Goal: Task Accomplishment & Management: Use online tool/utility

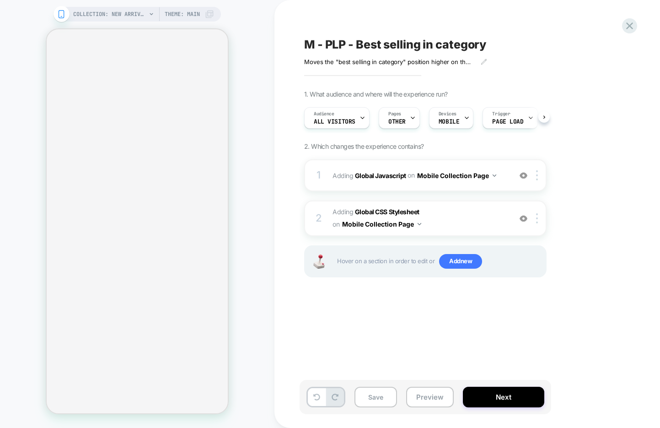
scroll to position [0, 0]
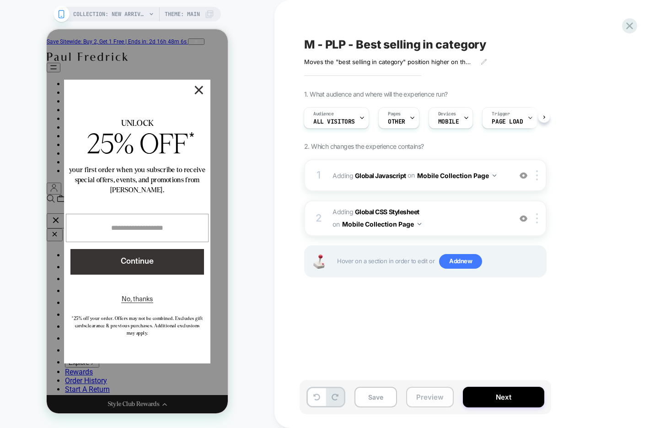
click at [436, 400] on button "Preview" at bounding box center [430, 397] width 48 height 21
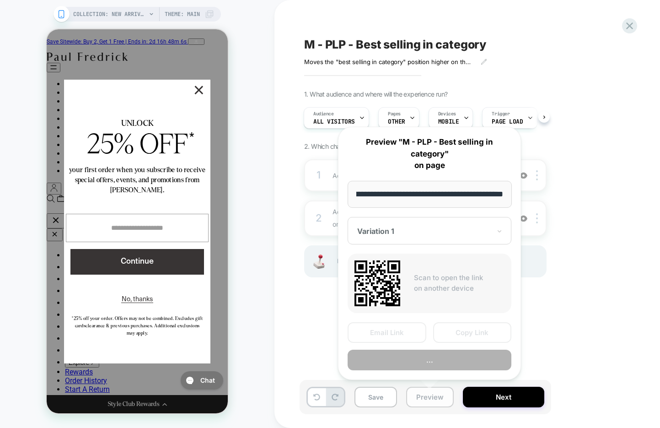
scroll to position [0, 0]
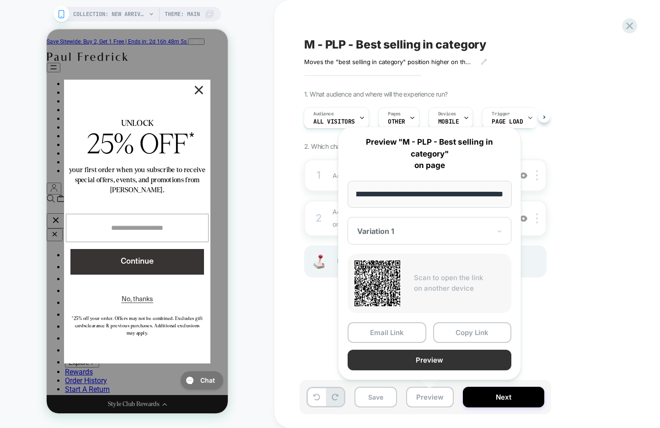
click at [424, 360] on button "Preview" at bounding box center [430, 359] width 164 height 21
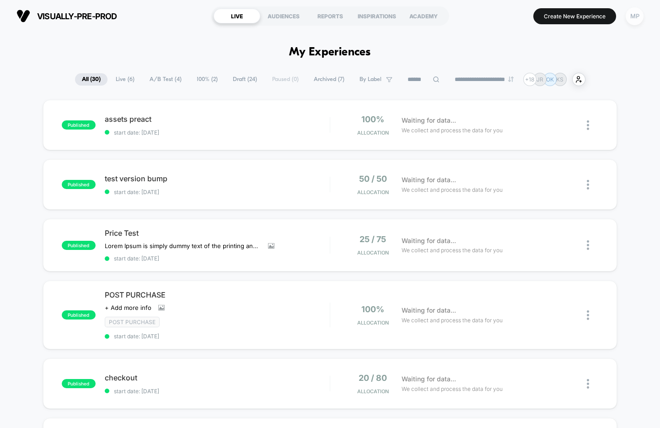
click at [634, 21] on div "MP" at bounding box center [635, 16] width 18 height 18
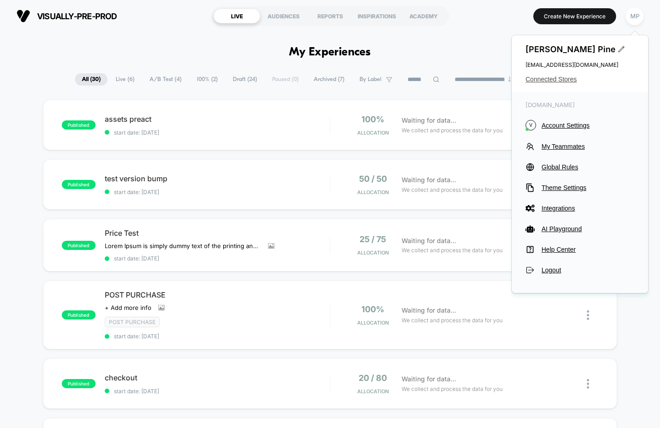
click at [547, 80] on span "Connected Stores" at bounding box center [580, 78] width 109 height 7
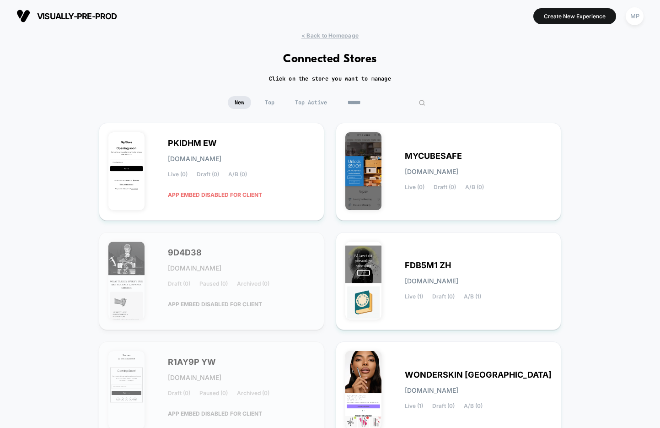
click at [390, 101] on input at bounding box center [386, 102] width 91 height 13
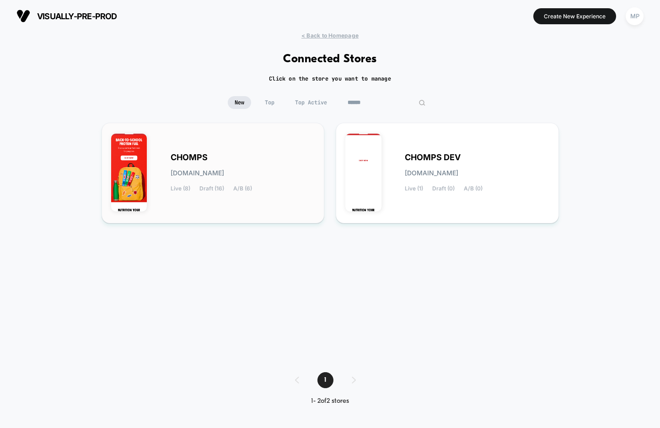
type input "******"
click at [227, 162] on div "CHOMPS chomps.myshopify.com Live (8) Draft (16) A/B (6)" at bounding box center [243, 173] width 145 height 38
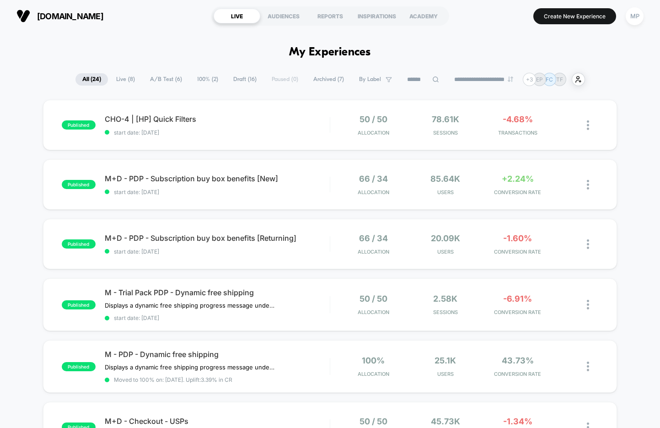
click at [159, 79] on span "A/B Test ( 6 )" at bounding box center [166, 79] width 46 height 12
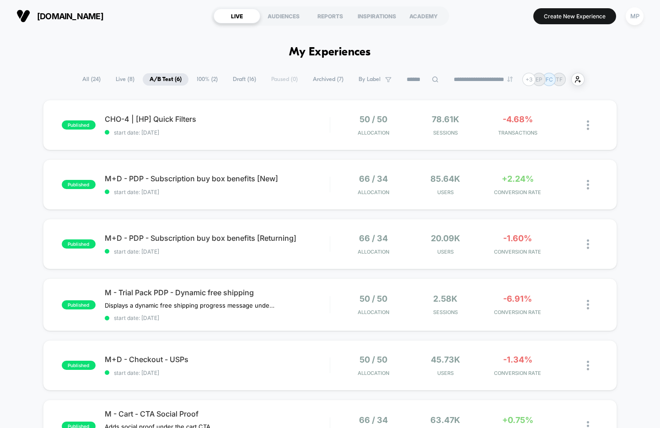
click at [236, 79] on span "Draft ( 16 )" at bounding box center [244, 79] width 37 height 12
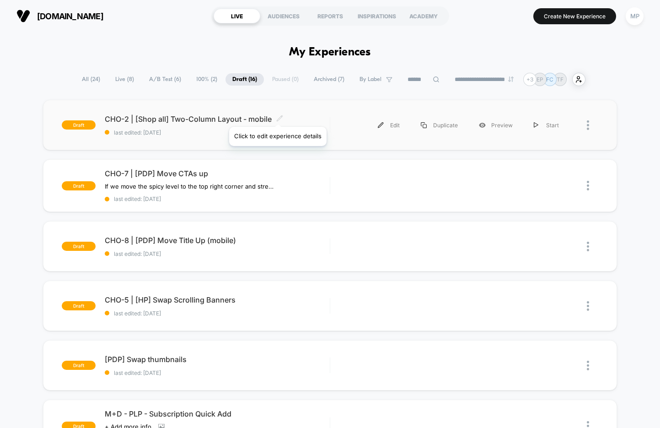
click at [277, 115] on icon at bounding box center [279, 118] width 7 height 7
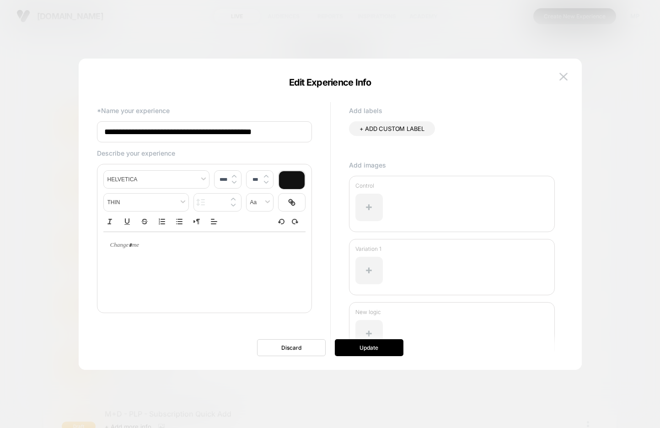
click at [210, 128] on input "**********" at bounding box center [204, 131] width 215 height 21
click at [561, 77] on img at bounding box center [563, 77] width 8 height 8
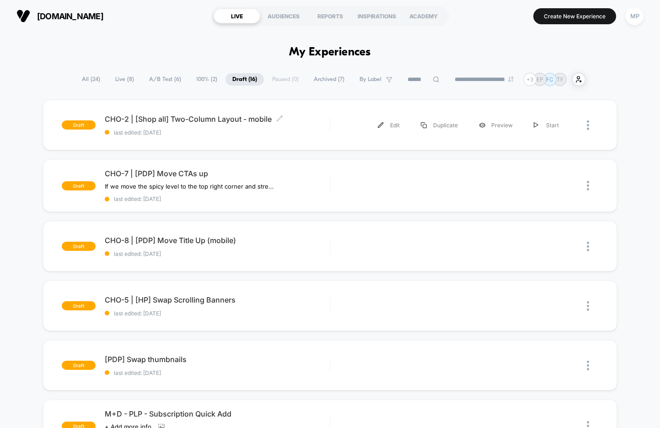
click at [167, 78] on span "A/B Test ( 6 )" at bounding box center [165, 79] width 46 height 12
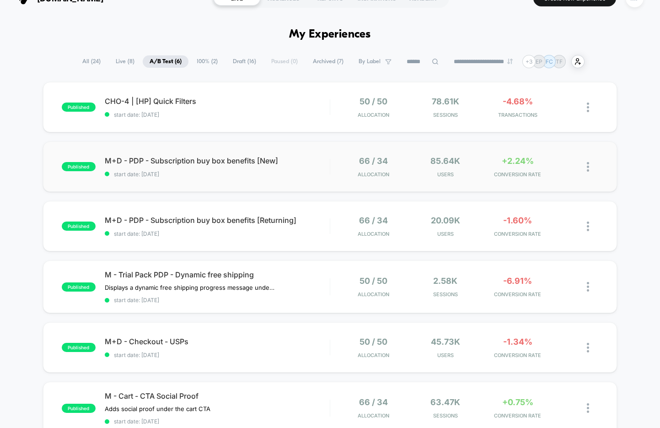
scroll to position [14, 0]
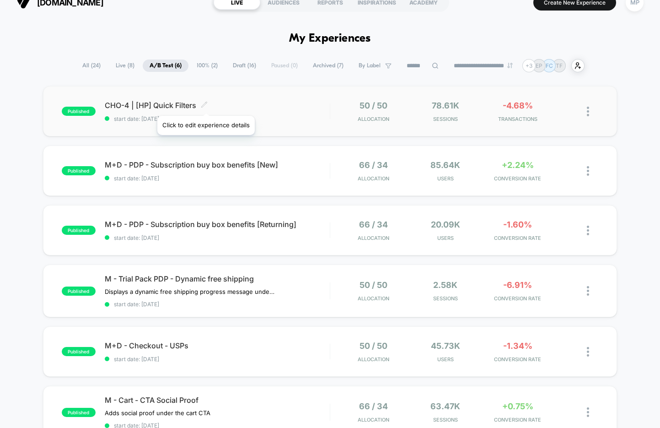
click at [205, 104] on icon at bounding box center [203, 104] width 5 height 5
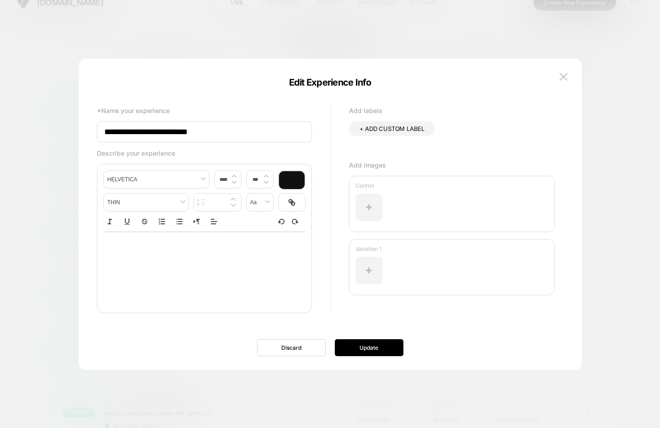
click at [181, 134] on input "**********" at bounding box center [204, 131] width 215 height 21
click at [561, 73] on img at bounding box center [563, 77] width 8 height 8
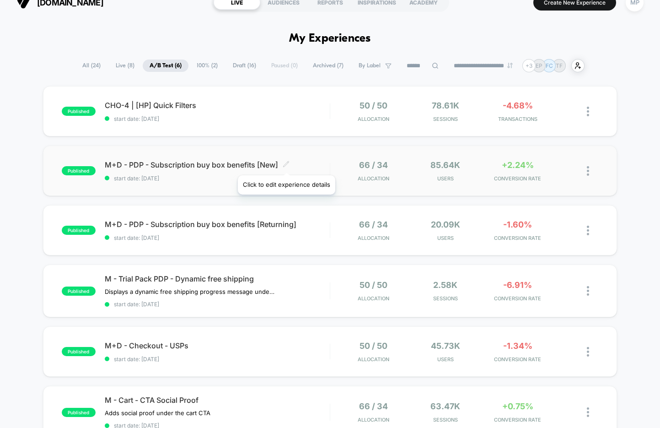
click at [288, 165] on icon at bounding box center [286, 164] width 7 height 7
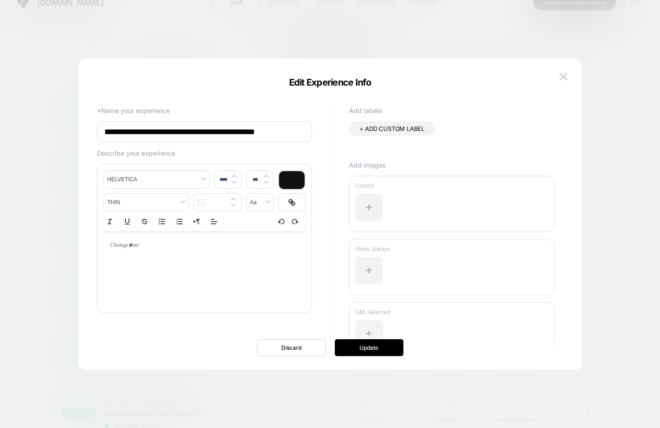
click at [231, 137] on input "**********" at bounding box center [204, 131] width 215 height 21
click at [564, 73] on img at bounding box center [563, 77] width 8 height 8
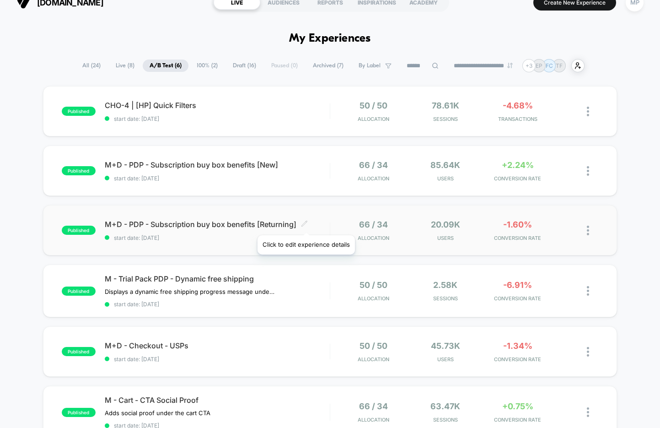
click at [305, 222] on icon at bounding box center [304, 223] width 7 height 7
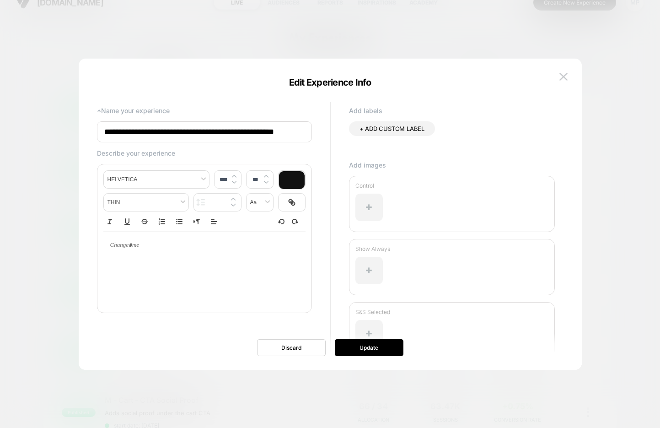
click at [161, 138] on input "**********" at bounding box center [204, 131] width 215 height 21
click at [561, 77] on img at bounding box center [563, 77] width 8 height 8
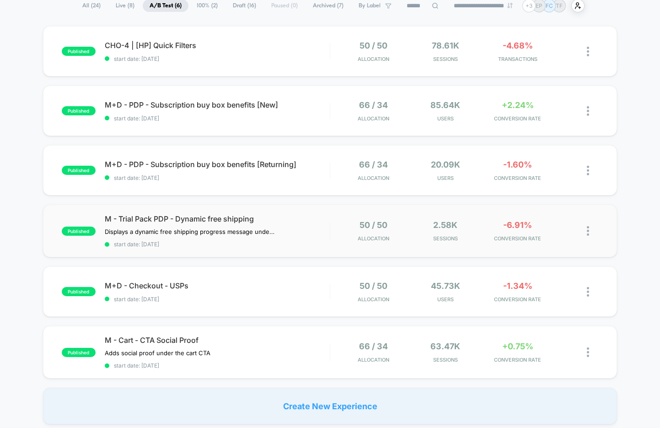
scroll to position [88, 0]
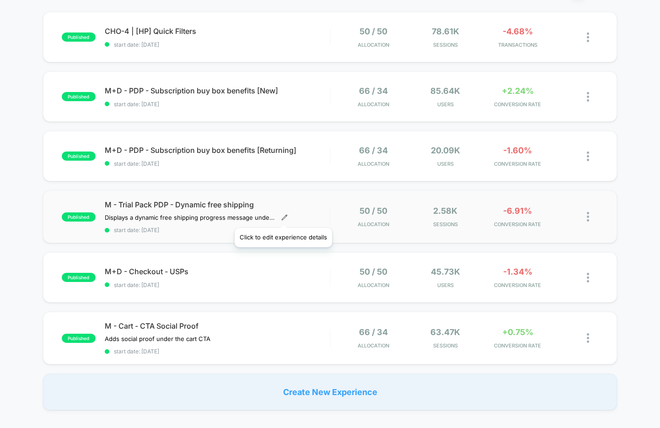
click at [283, 216] on icon at bounding box center [284, 217] width 6 height 6
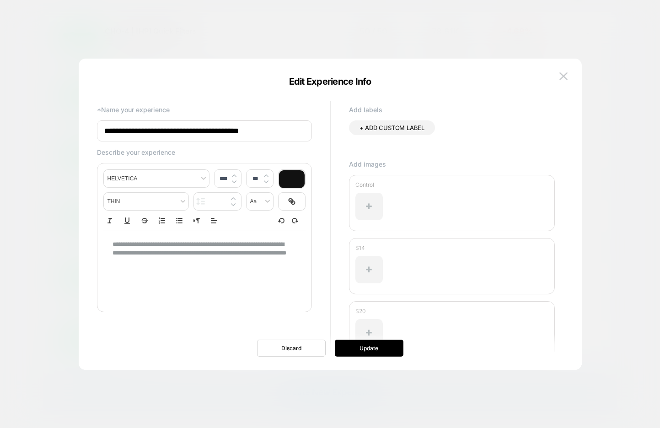
click at [212, 128] on input "**********" at bounding box center [204, 130] width 215 height 21
click at [212, 128] on input "**********" at bounding box center [204, 131] width 215 height 21
click at [563, 74] on img at bounding box center [563, 77] width 8 height 8
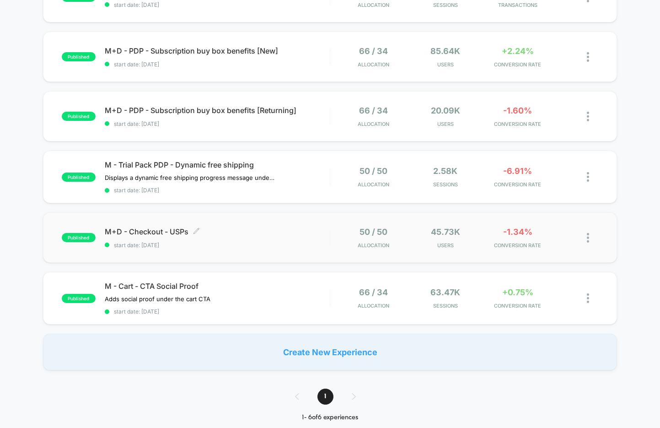
scroll to position [131, 0]
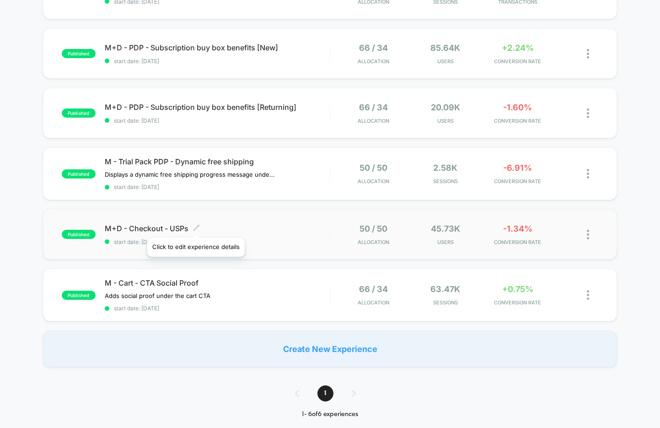
click at [195, 226] on icon at bounding box center [196, 227] width 7 height 7
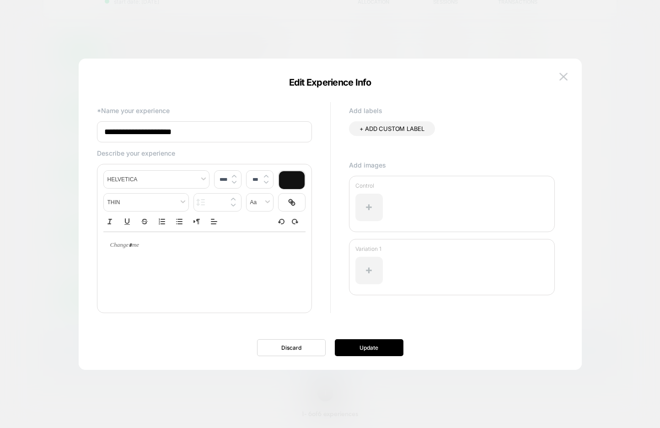
click at [172, 126] on input "**********" at bounding box center [204, 131] width 215 height 21
click at [562, 77] on img at bounding box center [563, 77] width 8 height 8
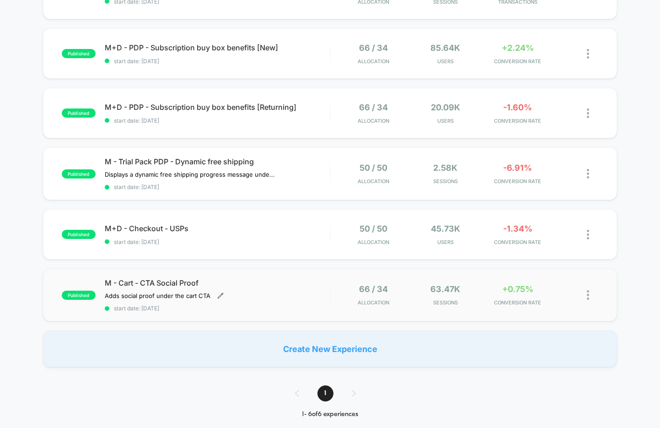
click at [219, 292] on icon at bounding box center [220, 295] width 6 height 6
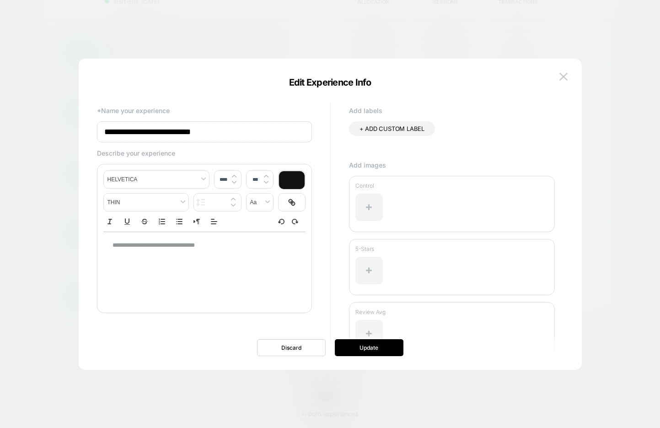
click at [156, 135] on input "**********" at bounding box center [204, 131] width 215 height 21
click at [564, 78] on img at bounding box center [563, 77] width 8 height 8
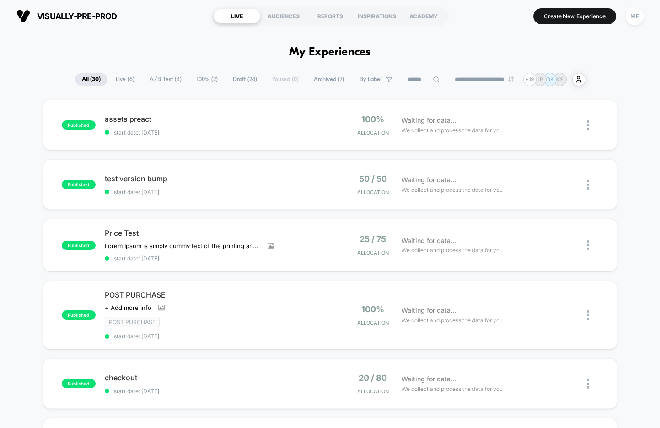
click at [626, 23] on button "MP" at bounding box center [634, 16] width 23 height 19
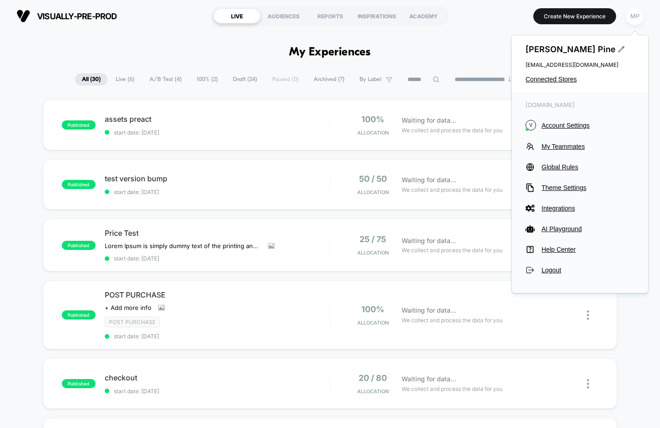
click at [637, 21] on div "MP" at bounding box center [635, 16] width 18 height 18
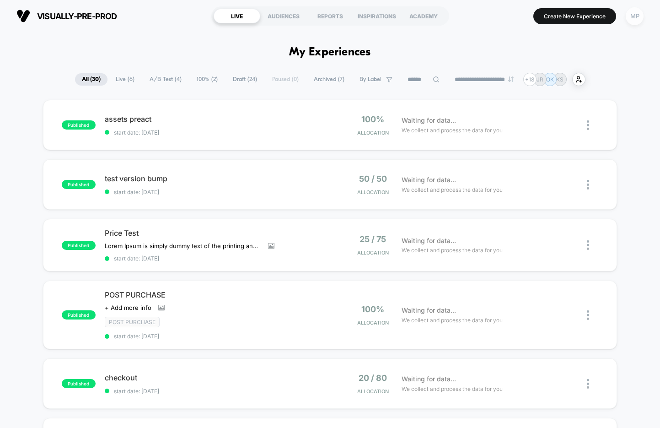
click at [631, 24] on div "MP" at bounding box center [635, 16] width 18 height 18
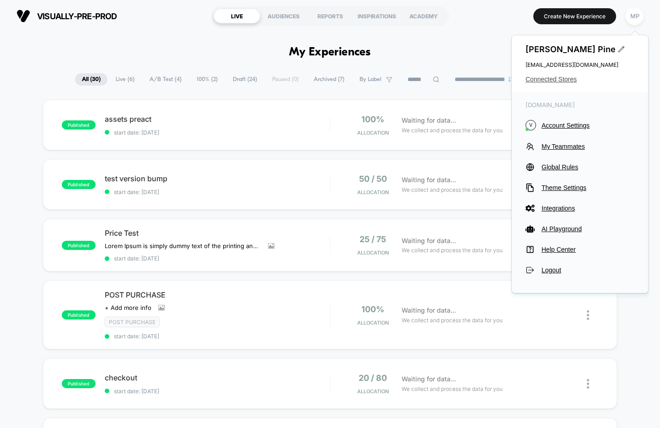
click at [546, 81] on span "Connected Stores" at bounding box center [580, 78] width 109 height 7
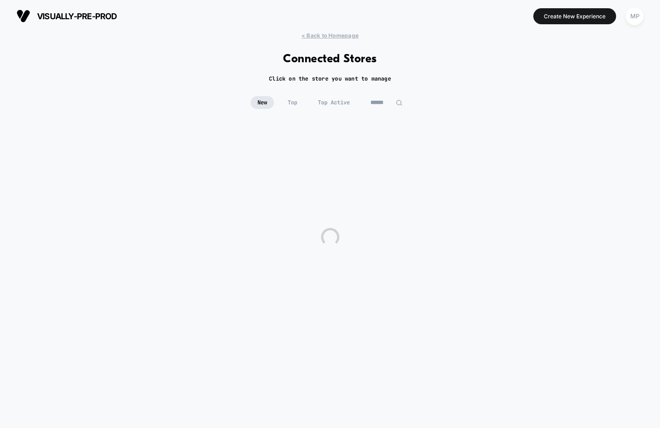
click at [386, 100] on input at bounding box center [387, 102] width 46 height 13
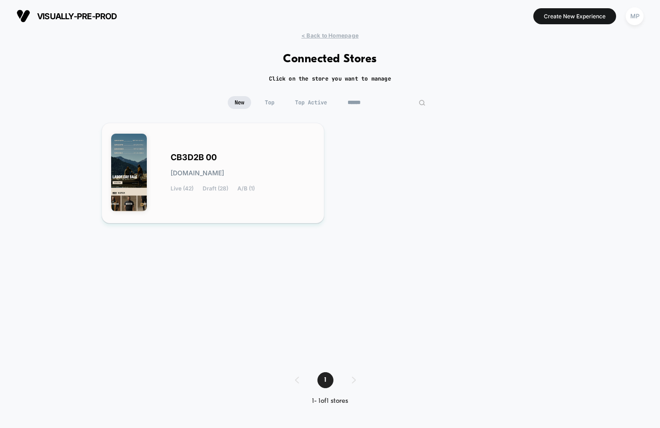
type input "******"
click at [209, 156] on span "CB3D2B 00" at bounding box center [194, 157] width 46 height 6
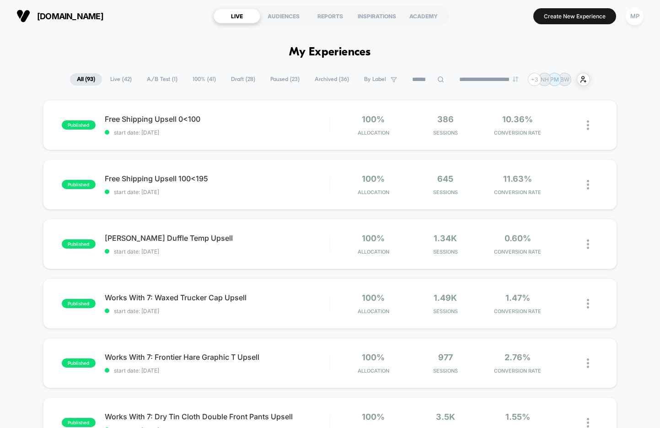
click at [196, 81] on span "100% ( 41 )" at bounding box center [204, 79] width 37 height 12
click at [150, 79] on span "A/B Test ( 1 )" at bounding box center [162, 79] width 44 height 12
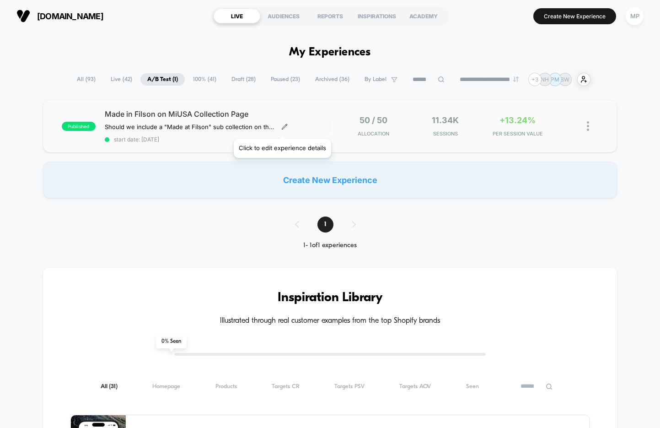
click at [282, 127] on icon at bounding box center [284, 126] width 5 height 5
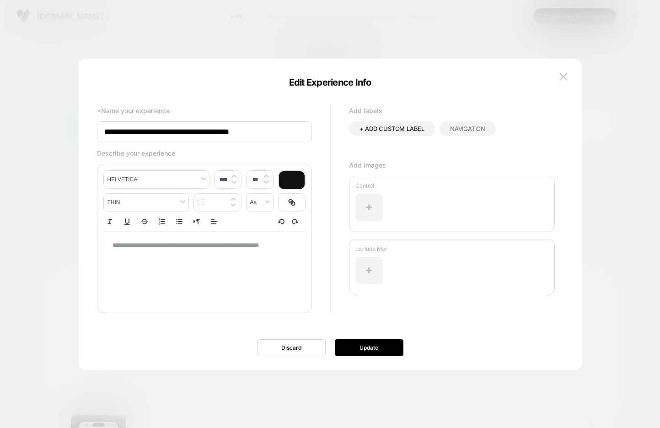
click at [201, 130] on input "**********" at bounding box center [204, 131] width 215 height 21
click at [562, 75] on img at bounding box center [563, 77] width 8 height 8
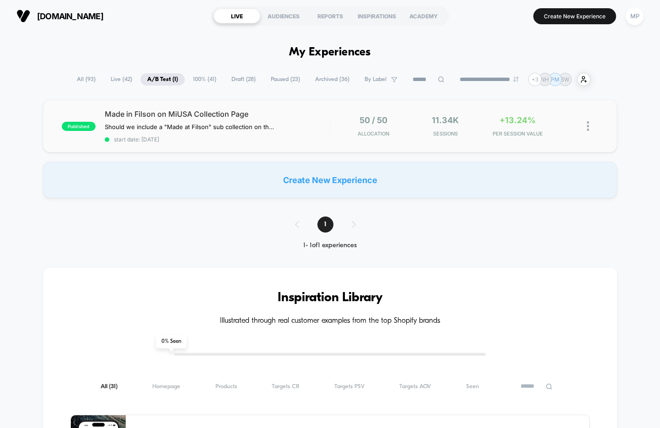
click at [213, 148] on div "published Made in Filson on MiUSA Collection Page Should we include a "Made at …" at bounding box center [330, 126] width 574 height 53
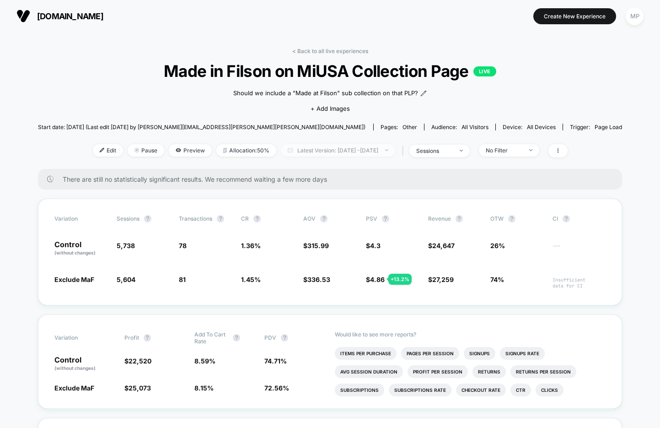
click at [348, 149] on span "Latest Version: Sep 17, 2025 - Sep 30, 2025" at bounding box center [338, 150] width 114 height 12
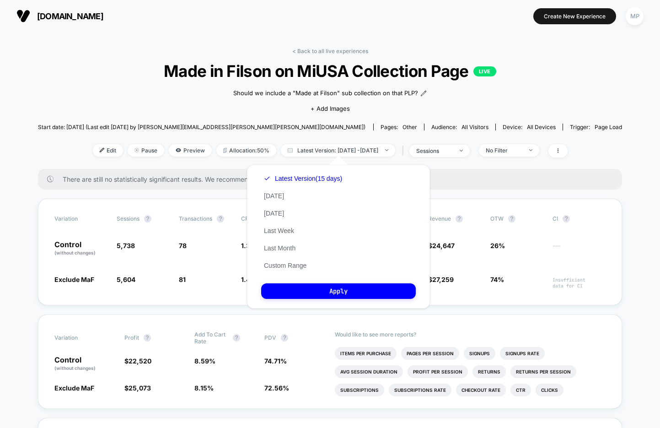
click at [451, 101] on div "Should we include a "Made at Filson" sub collection on that PLP? Click to edit …" at bounding box center [330, 100] width 351 height 38
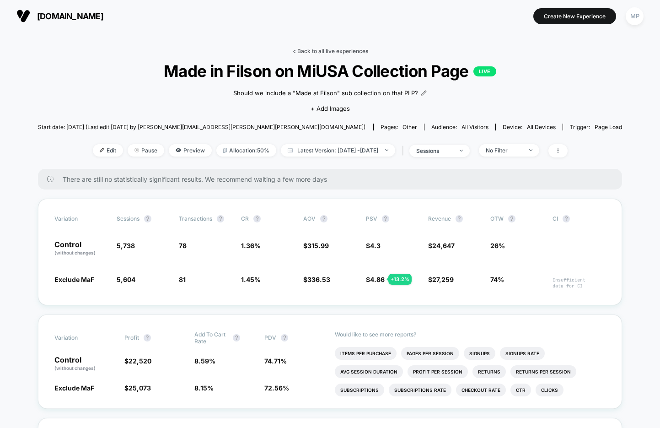
click at [321, 48] on link "< Back to all live experiences" at bounding box center [330, 51] width 76 height 7
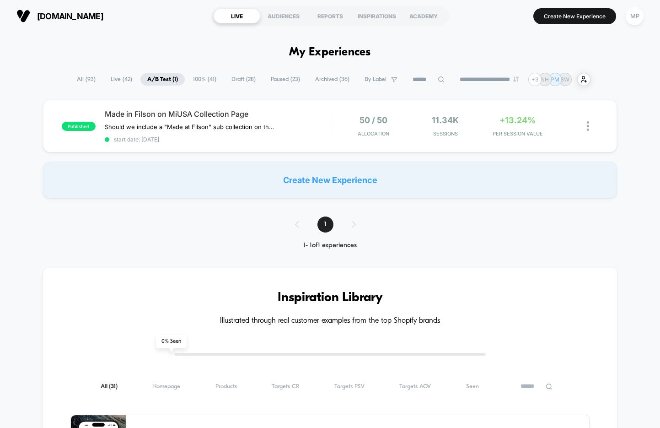
click at [190, 77] on span "100% ( 41 )" at bounding box center [204, 79] width 37 height 12
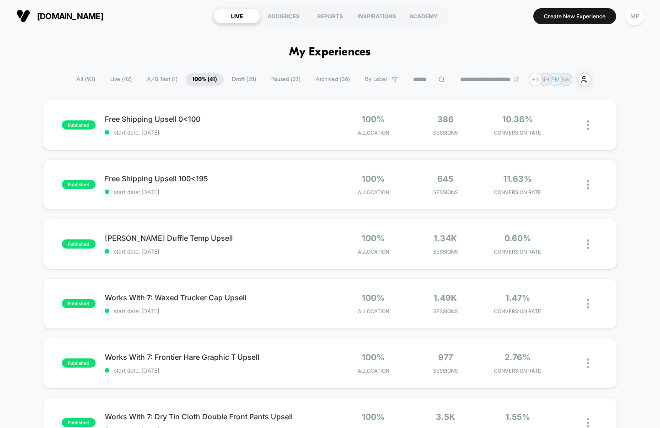
click at [244, 73] on span "Draft ( 28 )" at bounding box center [244, 79] width 38 height 12
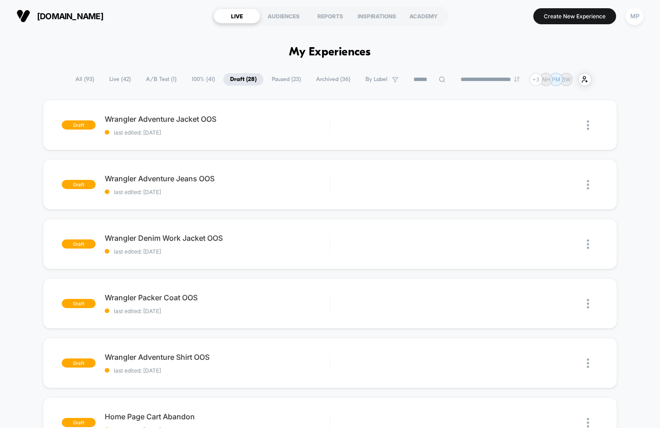
click at [275, 79] on span "Paused ( 23 )" at bounding box center [286, 79] width 43 height 12
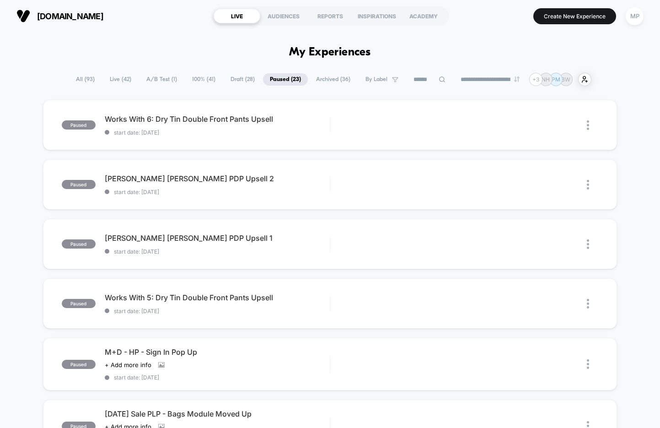
click at [237, 82] on span "Draft ( 28 )" at bounding box center [243, 79] width 38 height 12
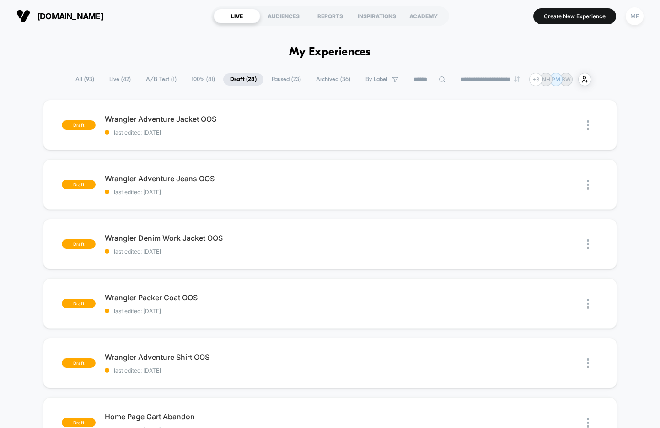
click at [286, 79] on span "Paused ( 23 )" at bounding box center [286, 79] width 43 height 12
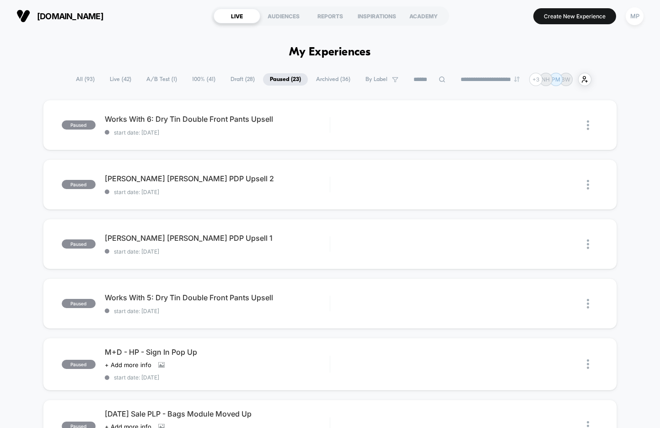
click at [195, 75] on span "100% ( 41 )" at bounding box center [203, 79] width 37 height 12
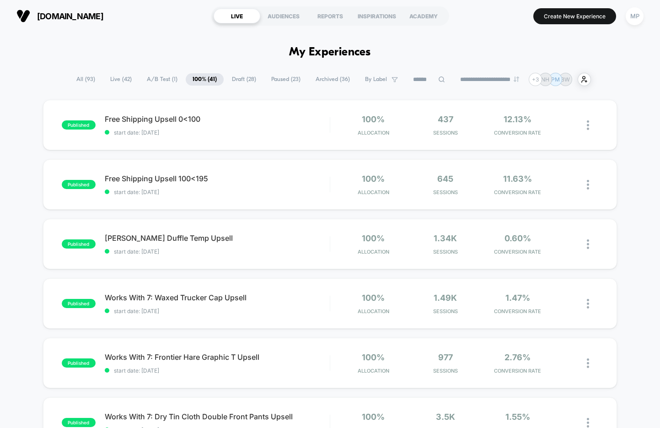
click at [89, 76] on span "All ( 93 )" at bounding box center [86, 79] width 32 height 12
click at [238, 75] on span "Draft ( 28 )" at bounding box center [243, 79] width 38 height 12
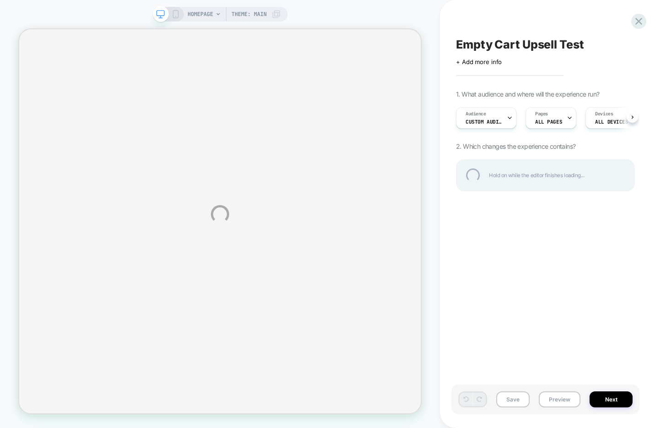
click at [519, 42] on div "Empty Cart Upsell Test" at bounding box center [545, 45] width 179 height 14
click at [519, 42] on textarea "**********" at bounding box center [530, 45] width 149 height 14
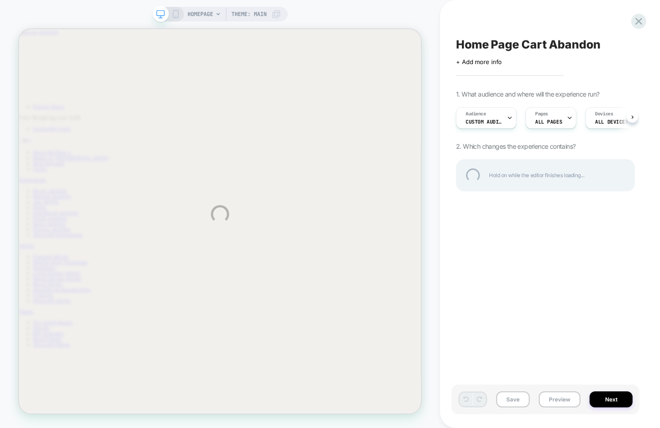
click at [479, 47] on div "Home Page Cart Abandon" at bounding box center [545, 45] width 179 height 14
click at [479, 47] on textarea "**********" at bounding box center [530, 45] width 149 height 14
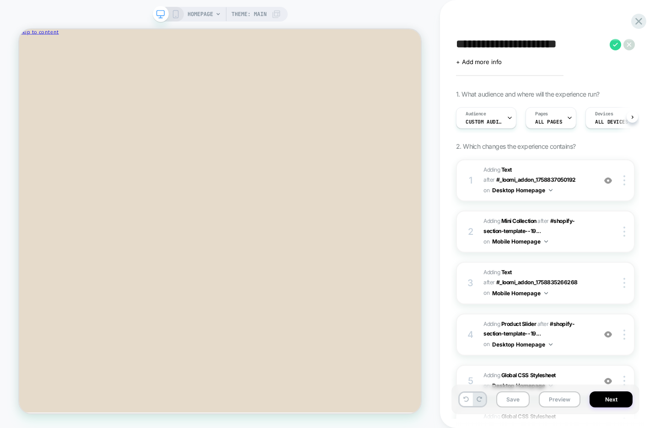
scroll to position [0, 0]
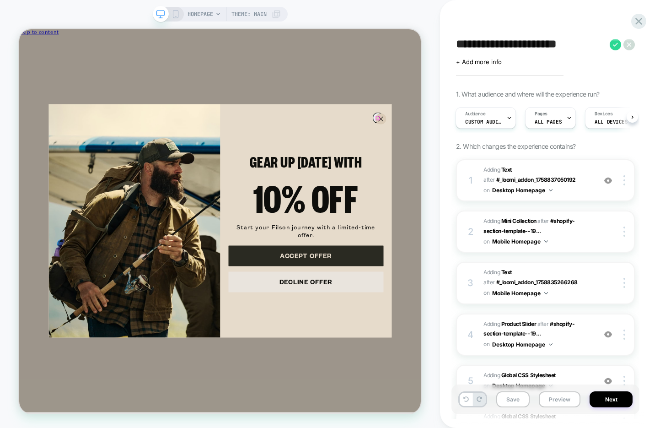
click at [498, 147] on icon "Close dialog" at bounding box center [501, 149] width 6 height 6
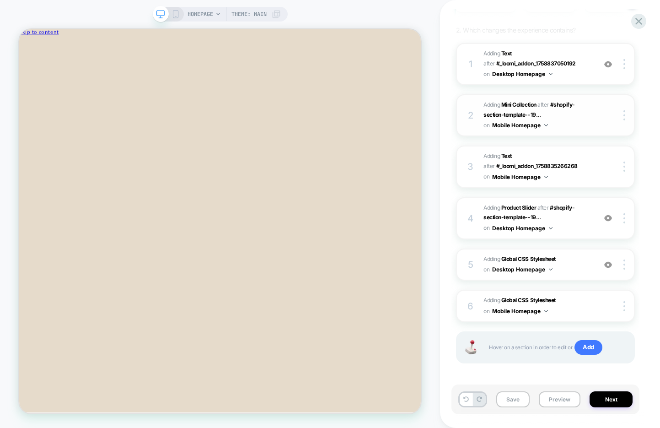
scroll to position [118, 0]
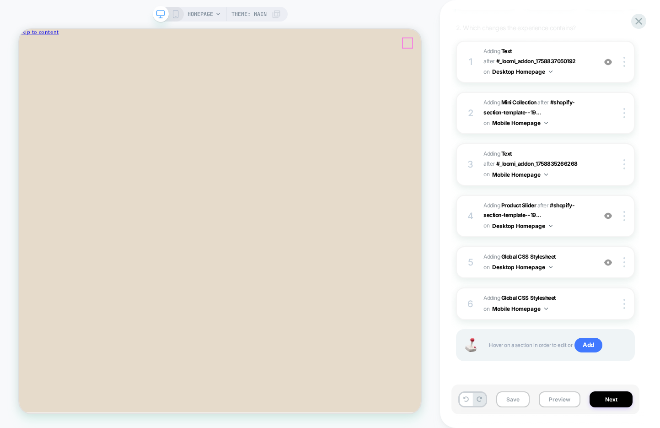
click at [59, 47] on icon "Close" at bounding box center [59, 48] width 0 height 7
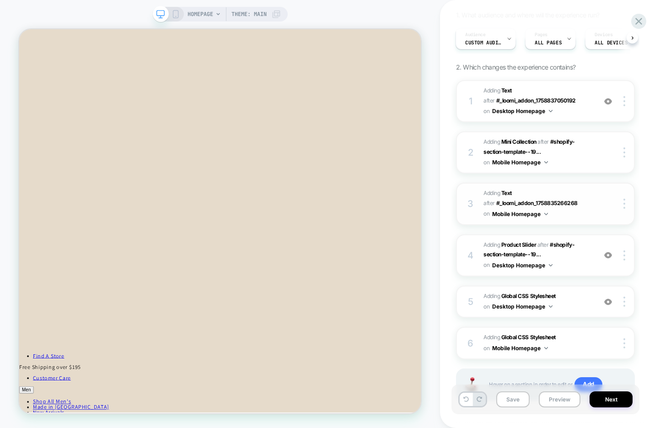
scroll to position [91, 0]
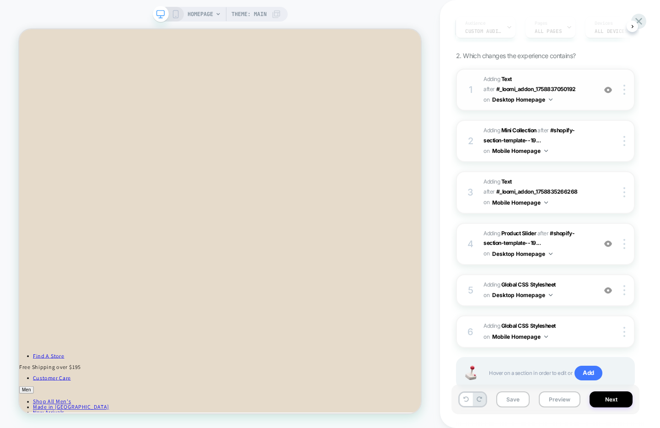
click at [577, 101] on span "#_loomi_addon_1758834775399 Adding Text AFTER #_loomi_addon_1758837050192 #_loo…" at bounding box center [537, 89] width 108 height 31
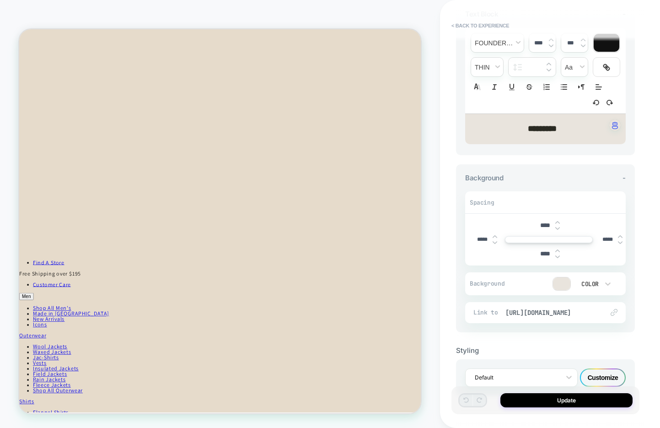
scroll to position [91, 0]
click at [603, 234] on input "*****" at bounding box center [607, 237] width 21 height 7
type input "***"
click at [478, 236] on input "*****" at bounding box center [482, 237] width 21 height 7
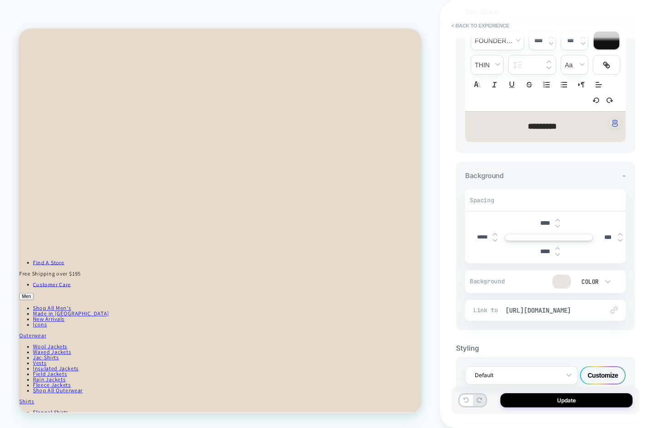
click at [478, 236] on input "*****" at bounding box center [482, 237] width 21 height 7
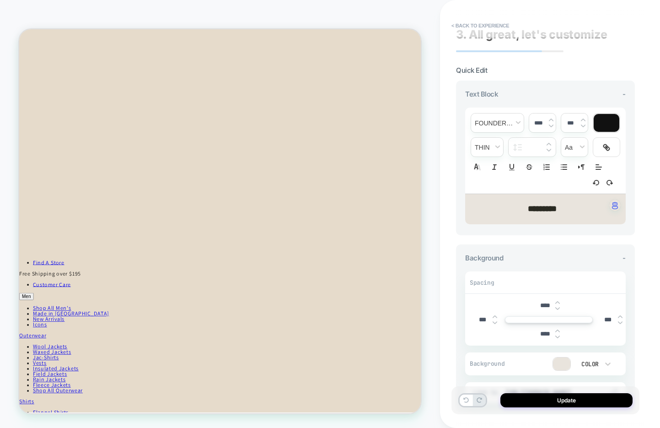
scroll to position [0, 0]
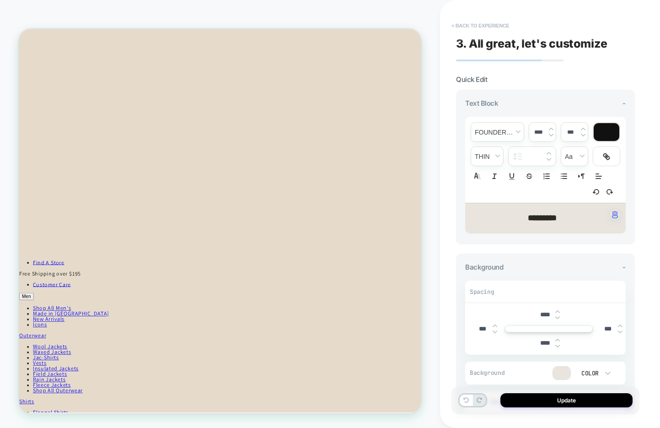
type input "***"
click at [483, 30] on button "< Back to experience" at bounding box center [480, 25] width 67 height 15
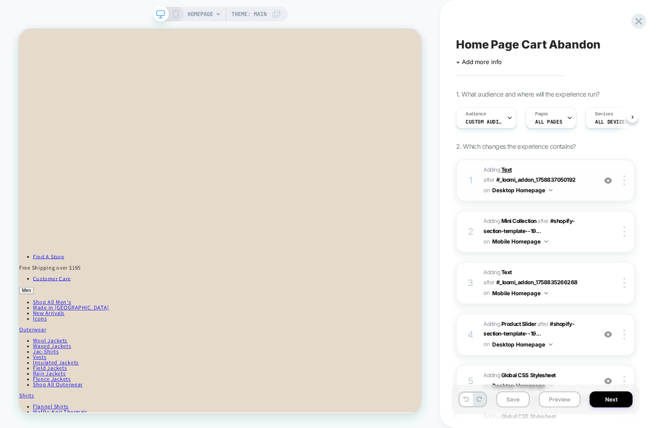
scroll to position [0, 0]
click at [607, 179] on img at bounding box center [608, 181] width 8 height 8
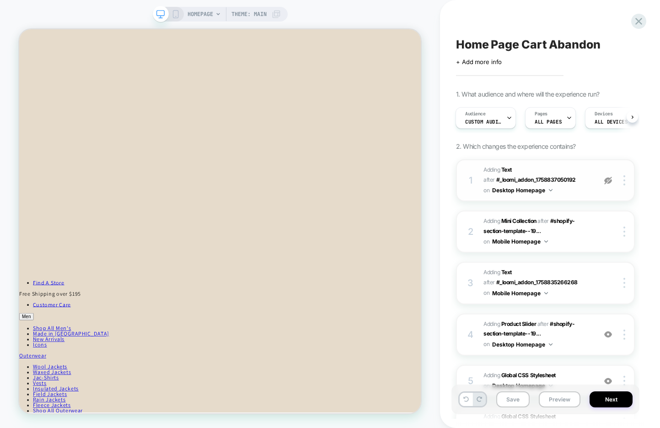
click at [607, 179] on img at bounding box center [608, 181] width 8 height 8
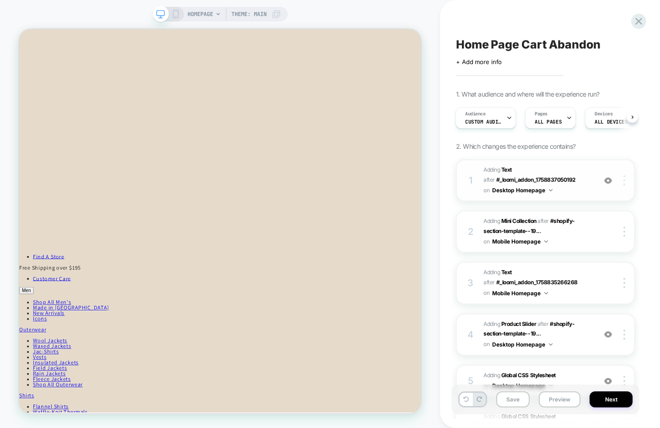
click at [624, 182] on img at bounding box center [624, 180] width 2 height 10
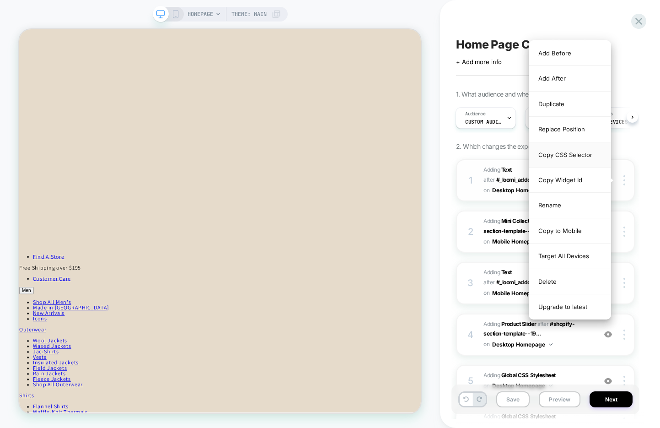
click at [588, 151] on div "Copy CSS Selector" at bounding box center [569, 154] width 81 height 25
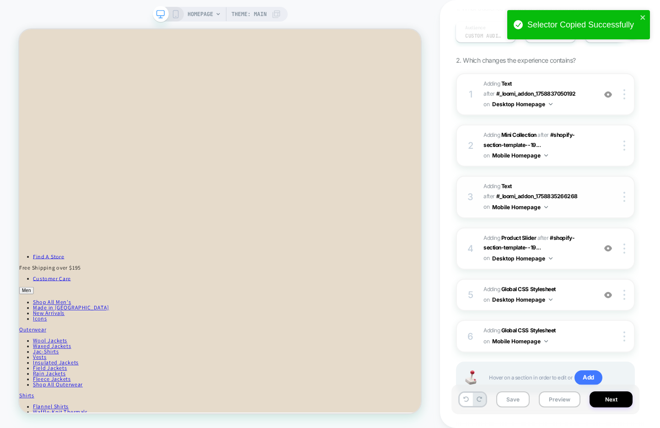
scroll to position [118, 0]
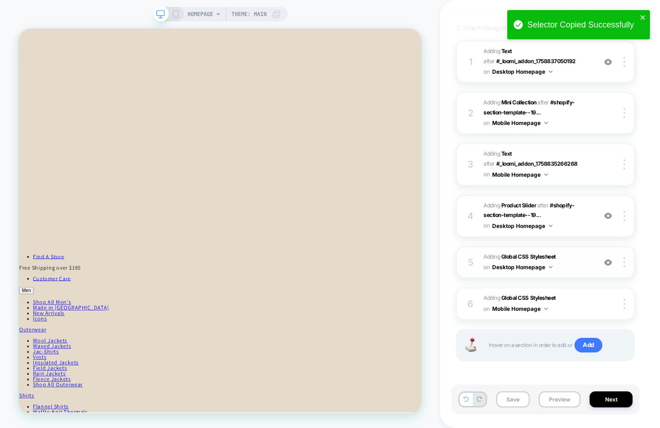
click at [567, 267] on span "Adding Global CSS Stylesheet on Desktop Homepage" at bounding box center [537, 262] width 108 height 21
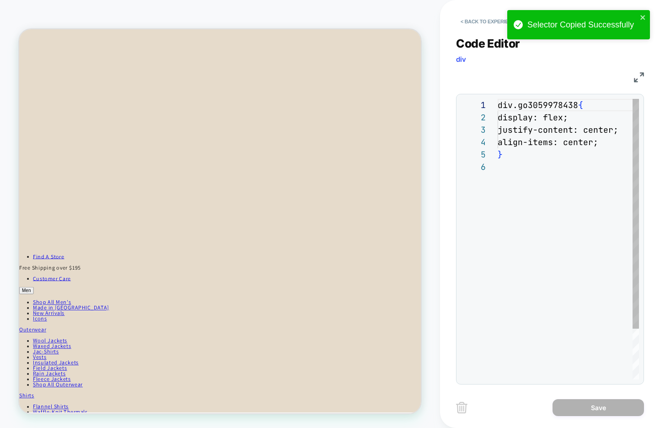
scroll to position [62, 0]
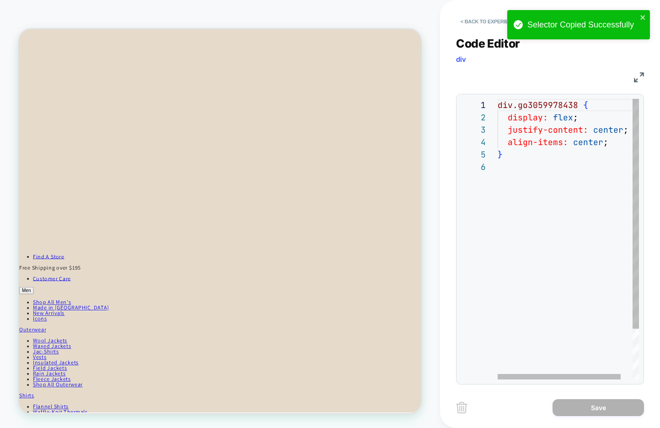
click at [559, 168] on div "div.go3059978438 { display: flex ; justify-content: center ; align-items: cente…" at bounding box center [575, 270] width 155 height 342
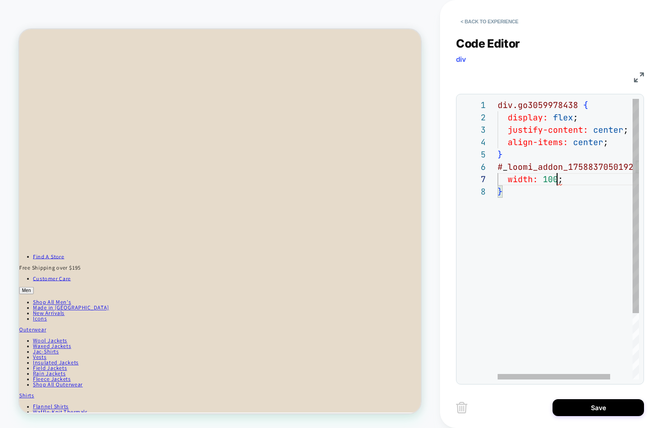
scroll to position [74, 64]
click at [572, 179] on div "div.go3059978438 { display: flex ; justify-content: center ; align-items: cente…" at bounding box center [582, 282] width 169 height 367
click at [563, 182] on div "div.go3059978438 { display: flex ; justify-content: center ; align-items: cente…" at bounding box center [582, 282] width 169 height 367
click at [540, 193] on div "div.go3059978438 { display: flex ; justify-content: center ; align-items: cente…" at bounding box center [582, 282] width 169 height 367
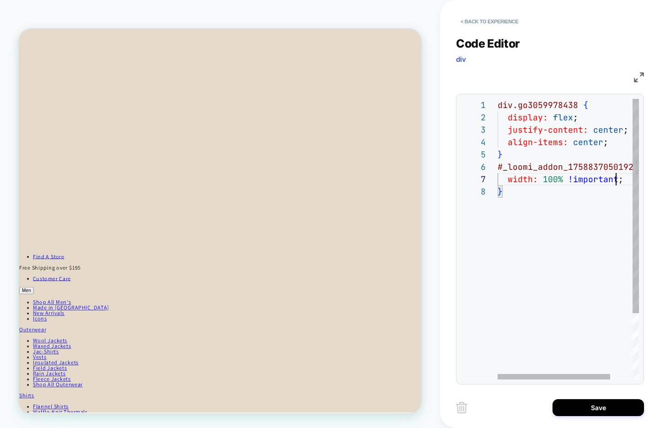
scroll to position [86, 5]
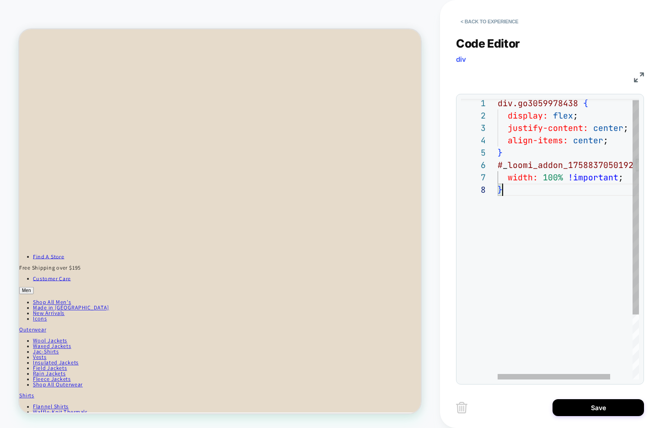
click at [508, 180] on div "display: flex ; justify-content: center ; align-items: center ; } # _ loomi_add…" at bounding box center [582, 280] width 169 height 367
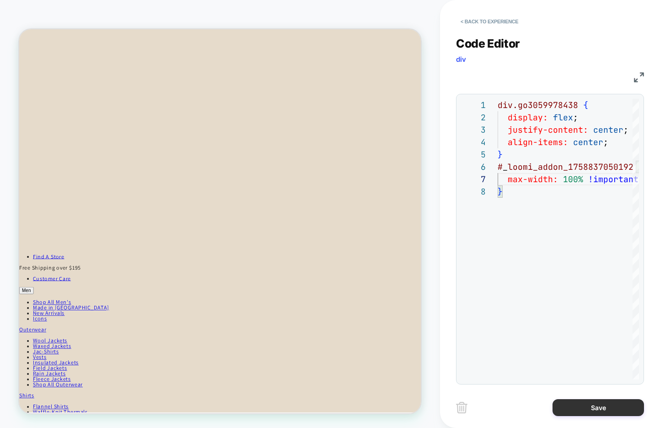
type textarea "**********"
click at [558, 405] on button "Save" at bounding box center [598, 407] width 91 height 17
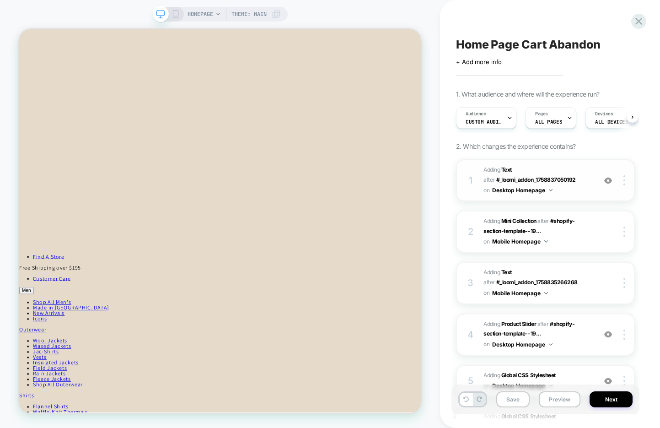
scroll to position [0, 0]
click at [577, 189] on span "#_loomi_addon_1758834775399 Adding Text AFTER #_loomi_addon_1758837050192 #_loo…" at bounding box center [537, 180] width 108 height 31
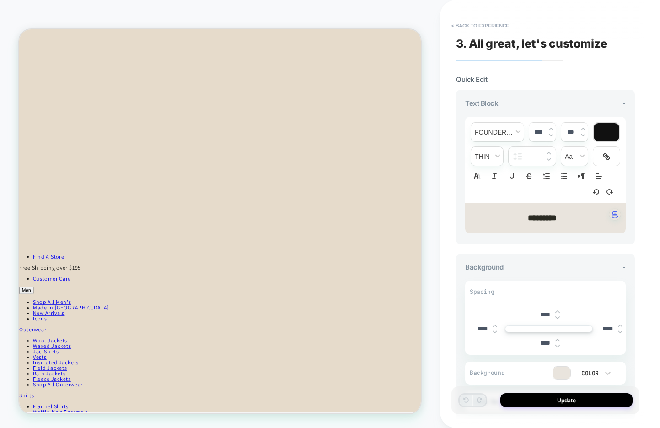
scroll to position [531, 0]
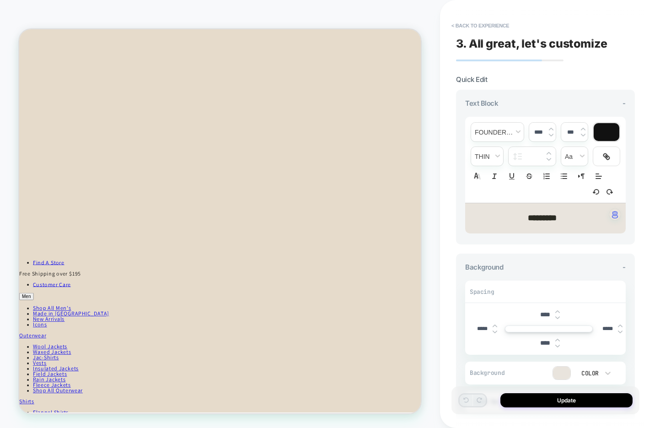
click at [478, 329] on input "*****" at bounding box center [482, 328] width 21 height 7
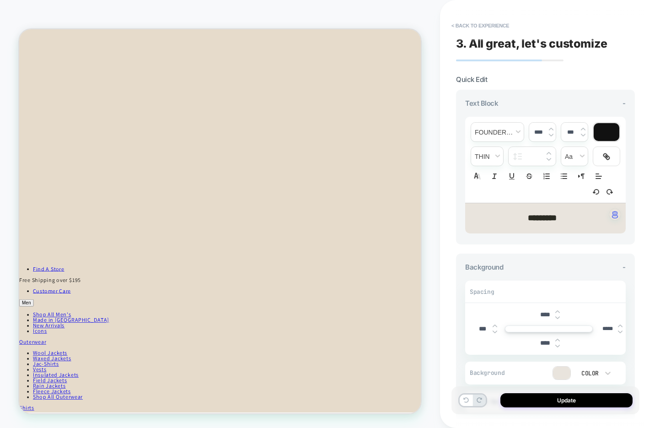
type input "***"
click at [604, 327] on input "*****" at bounding box center [607, 328] width 21 height 7
type input "***"
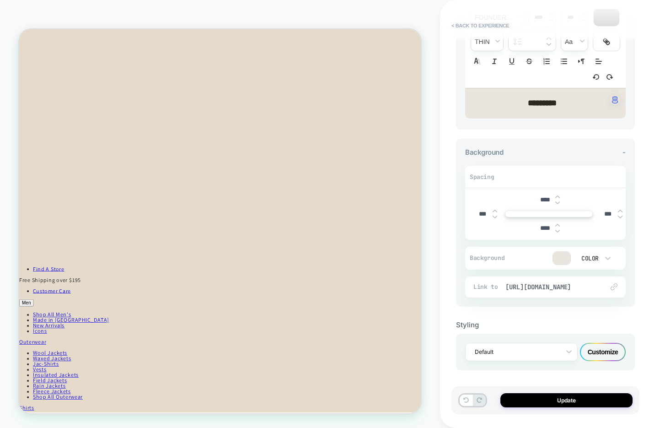
click at [596, 346] on div "Customize" at bounding box center [603, 352] width 46 height 18
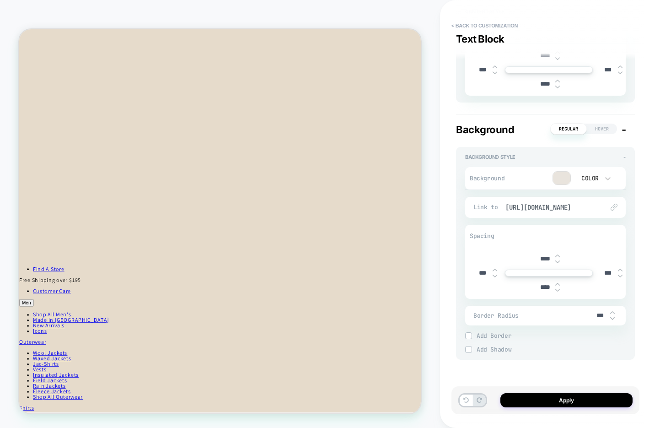
scroll to position [0, 0]
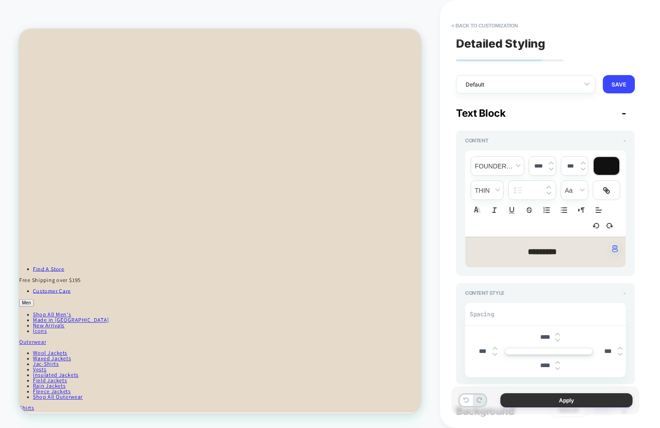
click at [530, 401] on button "Apply" at bounding box center [566, 400] width 132 height 14
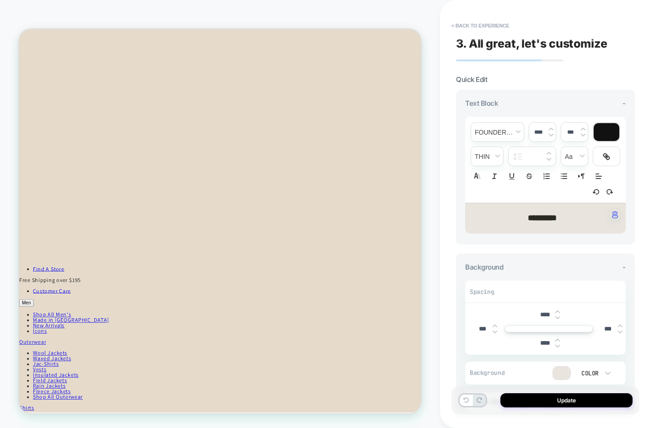
scroll to position [115, 0]
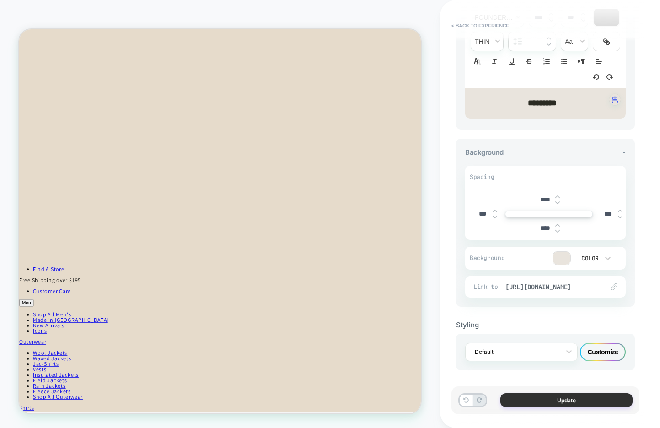
click at [524, 401] on button "Update" at bounding box center [566, 400] width 132 height 14
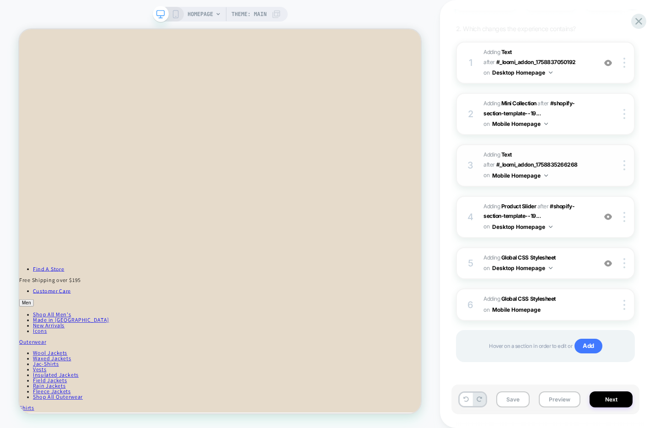
scroll to position [0, 0]
click at [571, 264] on span "Adding Global CSS Stylesheet on Desktop Homepage" at bounding box center [537, 262] width 108 height 21
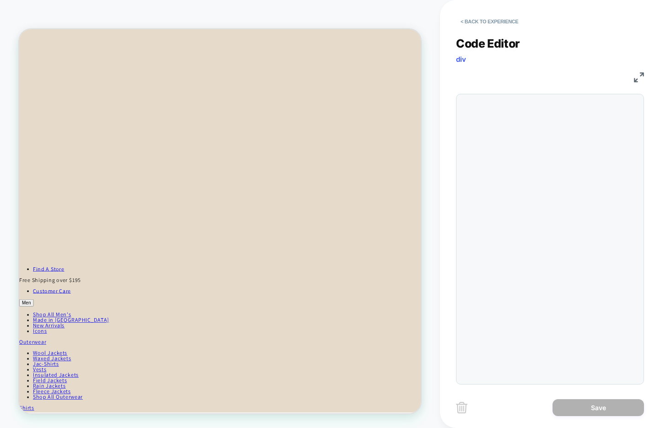
scroll to position [99, 0]
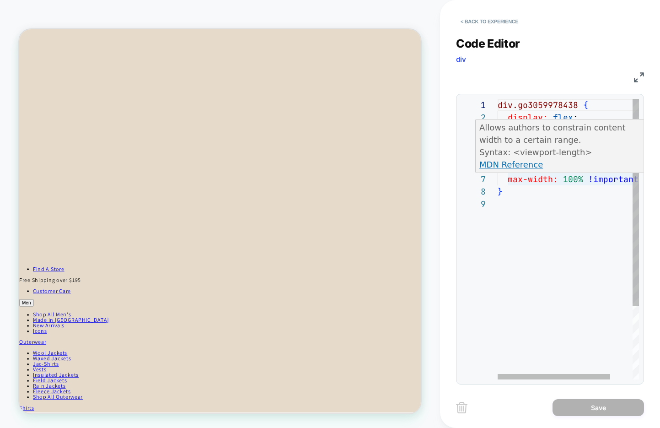
click at [571, 182] on div "div.go3059978438 { display: flex ; justify-content: center ; align-items: cente…" at bounding box center [582, 288] width 169 height 379
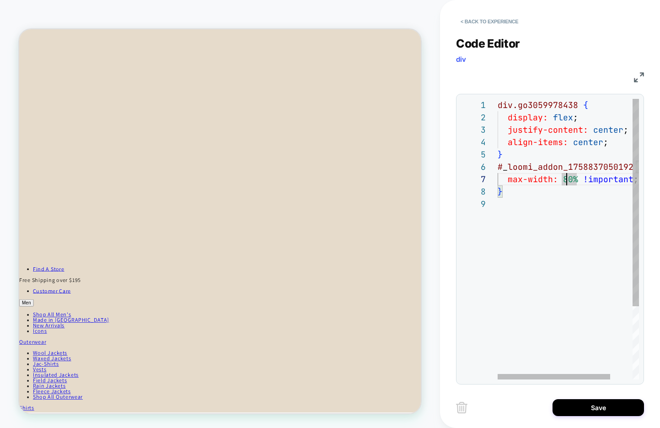
scroll to position [74, 69]
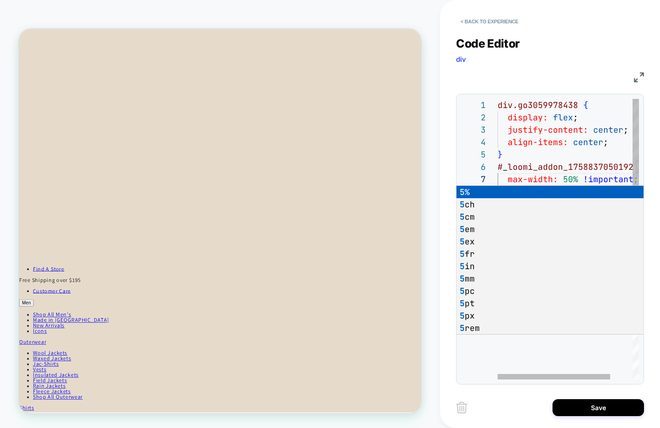
click at [579, 177] on div "div.go3059978438 { display: flex ; justify-content: center ; align-items: cente…" at bounding box center [582, 288] width 169 height 379
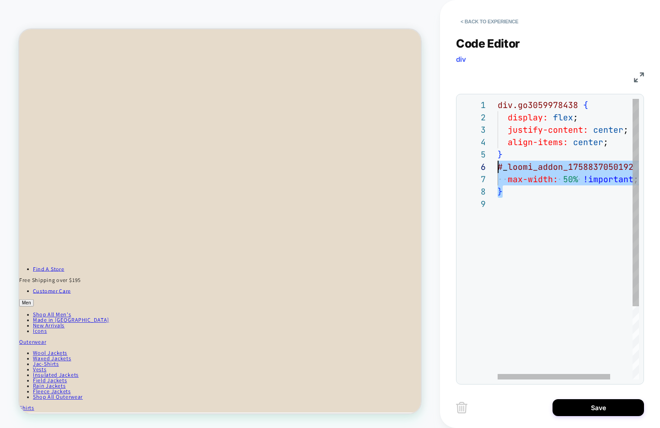
scroll to position [62, 0]
drag, startPoint x: 511, startPoint y: 193, endPoint x: 494, endPoint y: 170, distance: 29.1
click at [498, 170] on div "div.go3059978438 { display: flex ; justify-content: center ; align-items: cente…" at bounding box center [582, 288] width 169 height 379
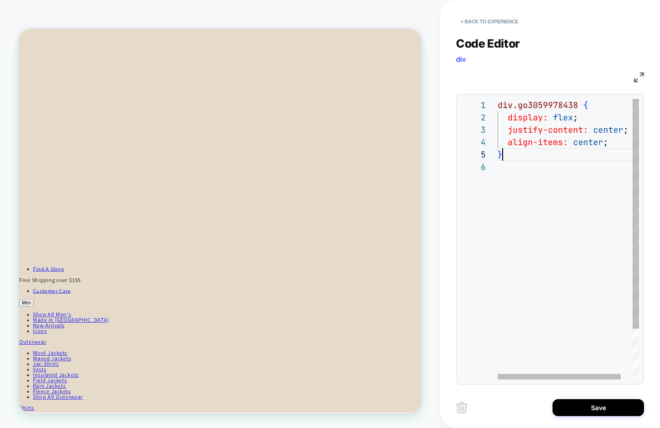
scroll to position [49, 5]
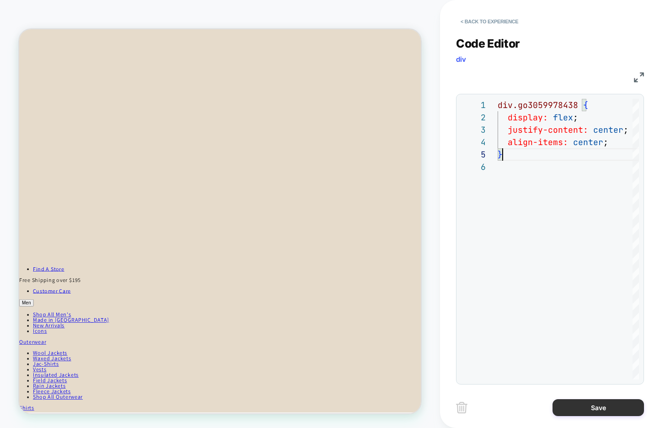
type textarea "**********"
click at [592, 406] on button "Save" at bounding box center [598, 407] width 91 height 17
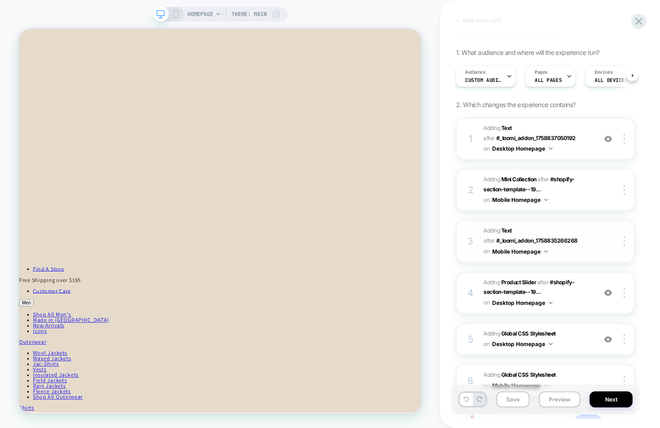
scroll to position [39, 0]
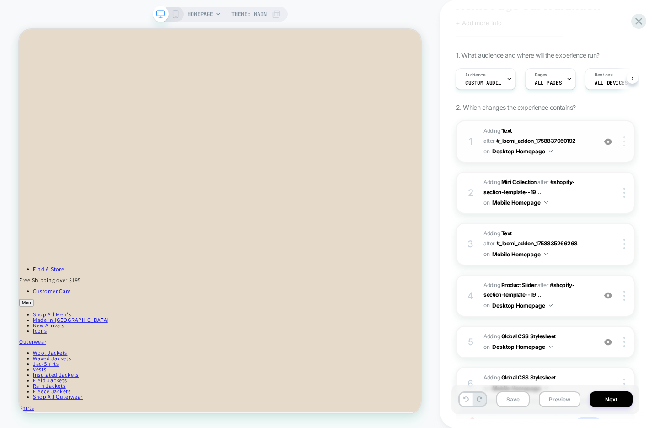
click at [625, 140] on img at bounding box center [624, 141] width 2 height 10
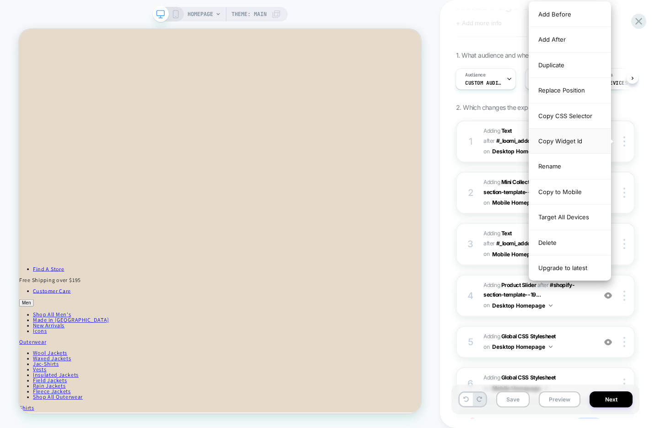
click at [582, 143] on div "Copy Widget Id" at bounding box center [569, 141] width 81 height 25
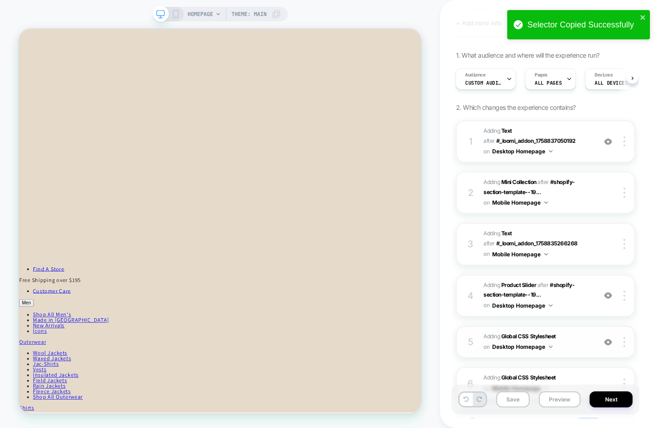
scroll to position [103, 0]
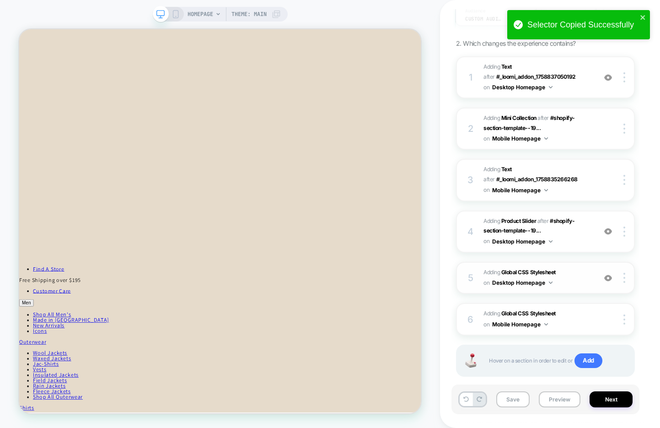
click at [576, 287] on div "5 Adding Global CSS Stylesheet on Desktop Homepage Add Before Add After Copy to…" at bounding box center [545, 278] width 179 height 32
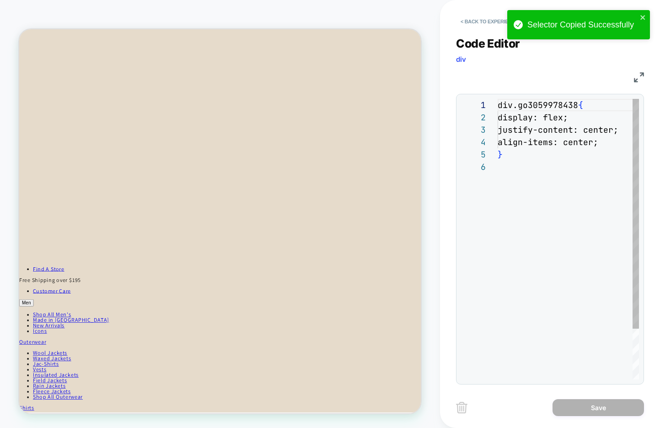
scroll to position [62, 0]
click at [549, 188] on div "div.go3059978438 { display: flex; justify-content: center; align-items: center;…" at bounding box center [575, 270] width 155 height 342
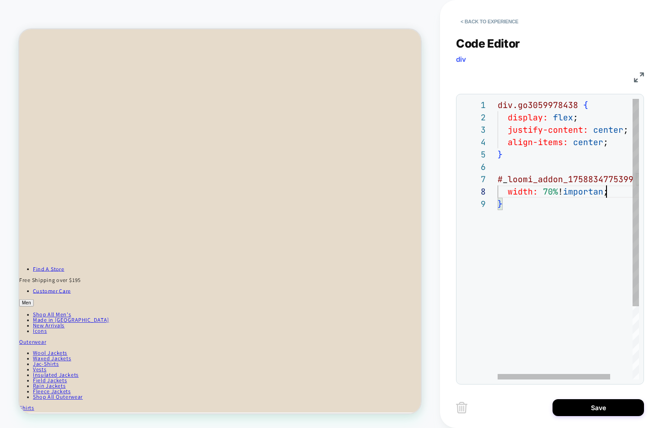
scroll to position [86, 113]
click at [506, 192] on div "div.go3059978438 { display: flex ; justify-content: center ; align-items: cente…" at bounding box center [582, 288] width 169 height 379
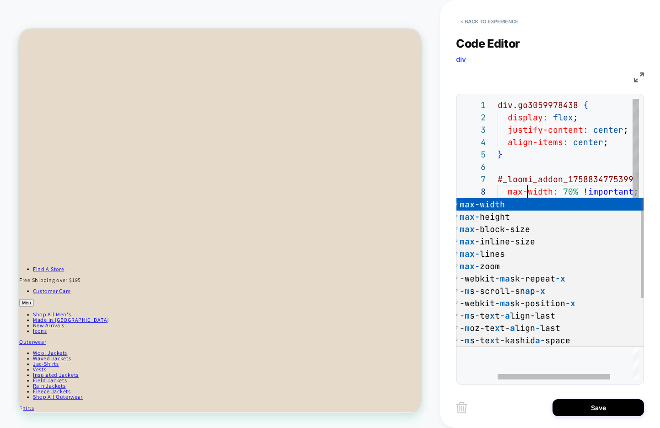
scroll to position [86, 30]
click at [565, 191] on div "div.go3059978438 { display: flex ; justify-content: center ; align-items: cente…" at bounding box center [582, 288] width 169 height 379
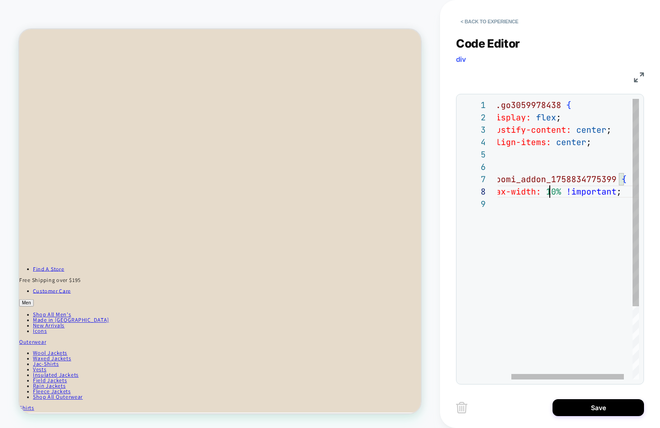
scroll to position [86, 0]
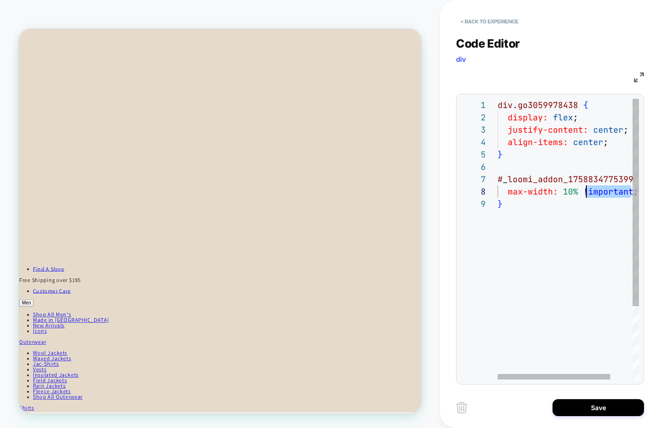
drag, startPoint x: 613, startPoint y: 192, endPoint x: 585, endPoint y: 188, distance: 28.1
click at [585, 188] on div "div.go3059978438 { display: flex ; justify-content: center ; align-items: cente…" at bounding box center [582, 288] width 169 height 379
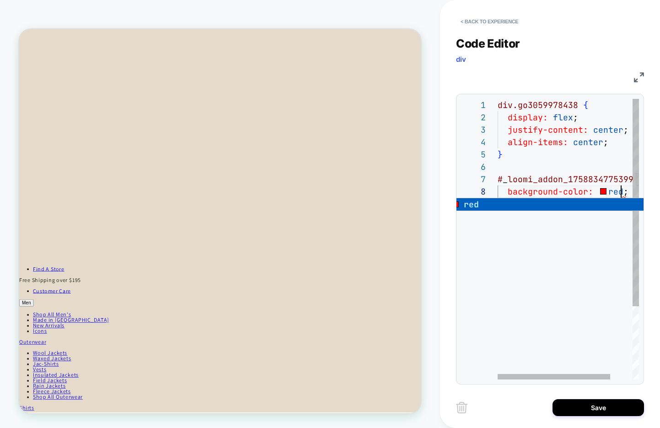
scroll to position [86, 124]
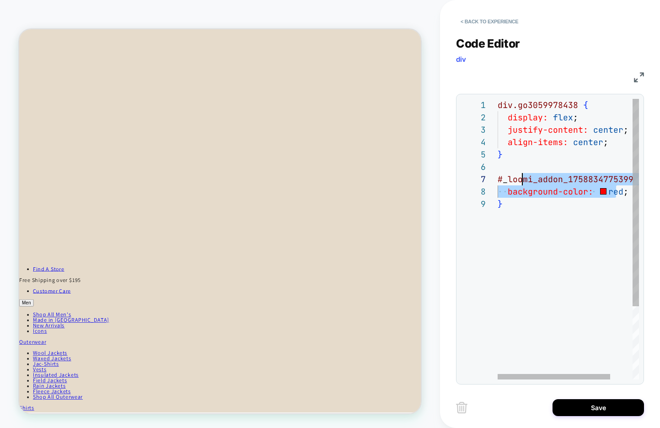
drag, startPoint x: 617, startPoint y: 188, endPoint x: 520, endPoint y: 182, distance: 97.2
click at [520, 182] on div "div.go3059978438 { display: flex ; justify-content: center ; align-items: cente…" at bounding box center [582, 288] width 169 height 379
drag, startPoint x: 549, startPoint y: 182, endPoint x: 489, endPoint y: 182, distance: 59.9
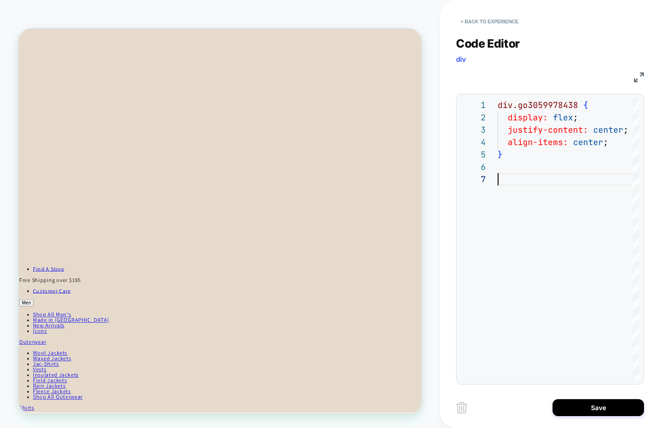
type textarea "**********"
click at [494, 18] on button "< Back to experience" at bounding box center [489, 21] width 67 height 15
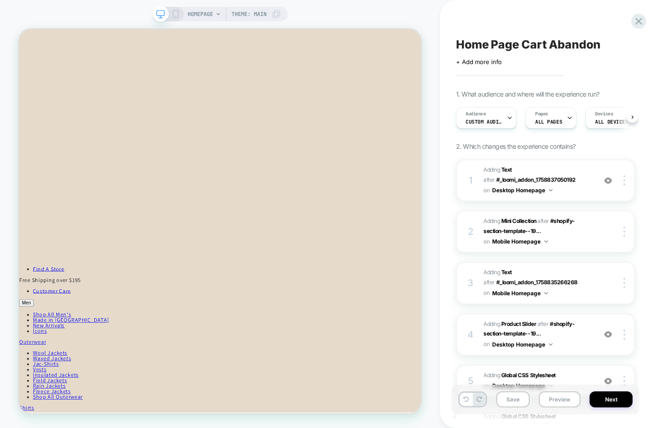
scroll to position [0, 0]
click at [638, 20] on icon at bounding box center [638, 21] width 7 height 7
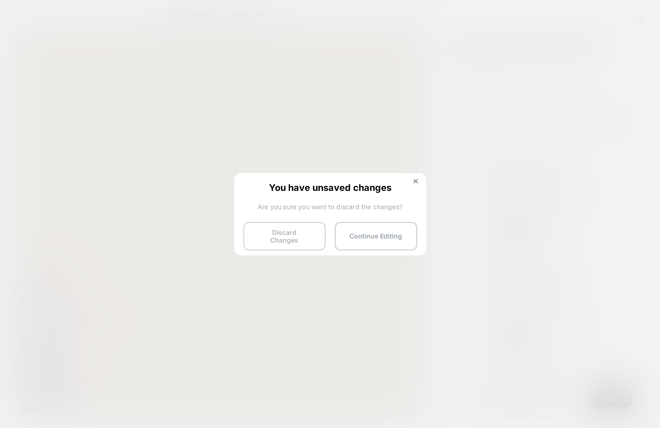
click at [282, 238] on button "Discard Changes" at bounding box center [284, 236] width 82 height 28
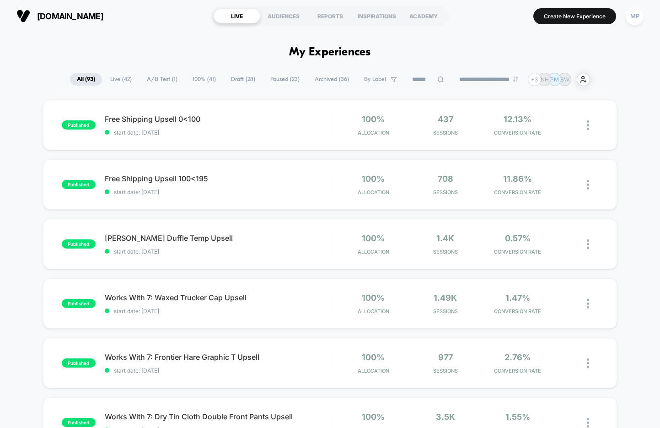
click at [413, 75] on input at bounding box center [428, 79] width 46 height 11
type input "*"
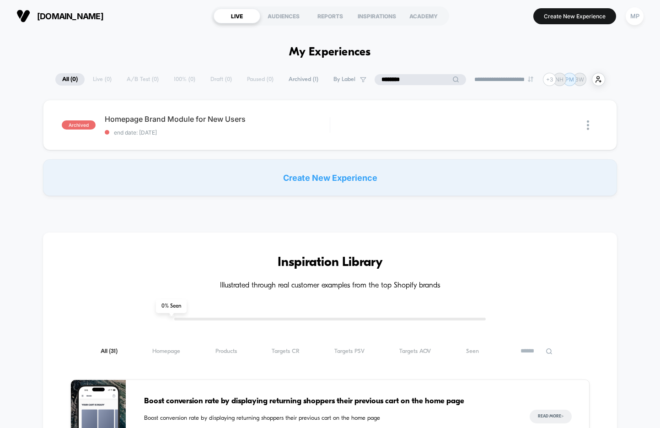
type input "********"
click at [300, 83] on span "Archived ( 1 )" at bounding box center [303, 79] width 43 height 12
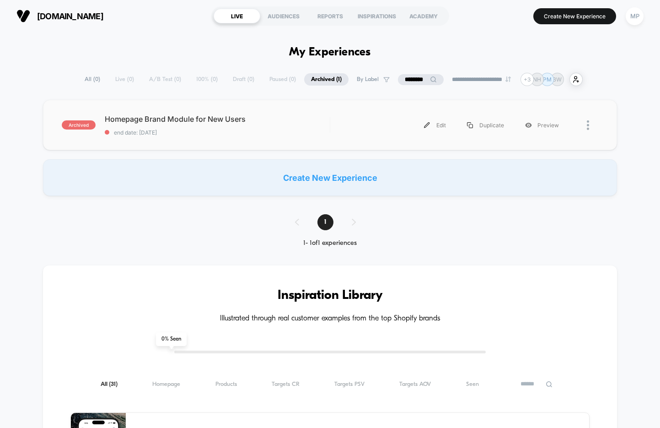
click at [242, 139] on div "archived Homepage Brand Module for New Users end date: 9/11/2025 Edit Duplicate…" at bounding box center [330, 125] width 574 height 50
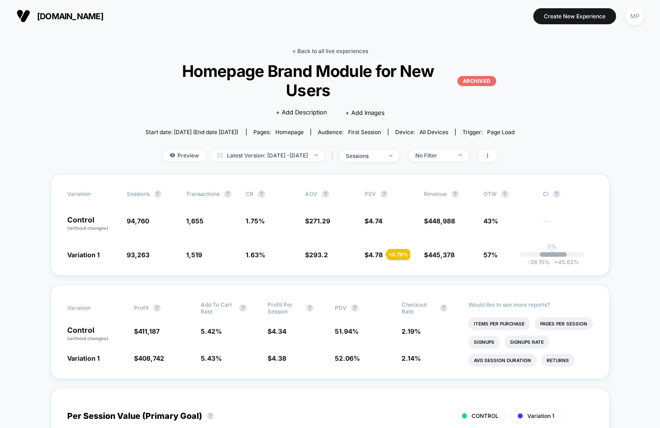
click at [310, 49] on link "< Back to all live experiences" at bounding box center [330, 51] width 76 height 7
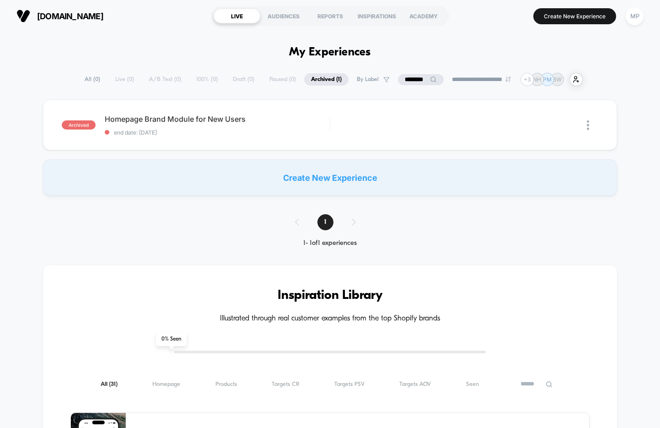
click at [411, 81] on input "********" at bounding box center [421, 79] width 46 height 11
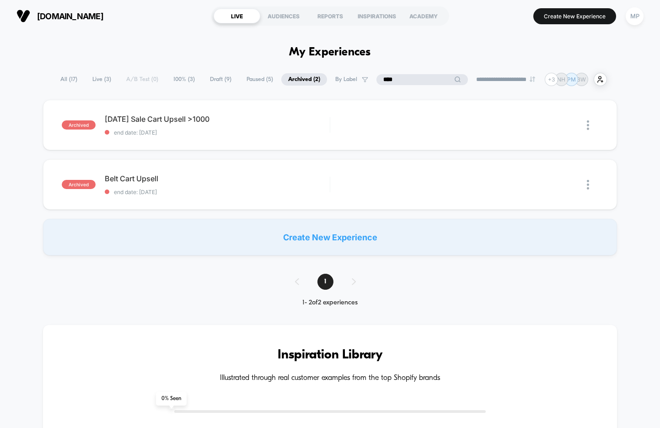
type input "****"
click at [66, 81] on span "All ( 17 )" at bounding box center [69, 79] width 31 height 12
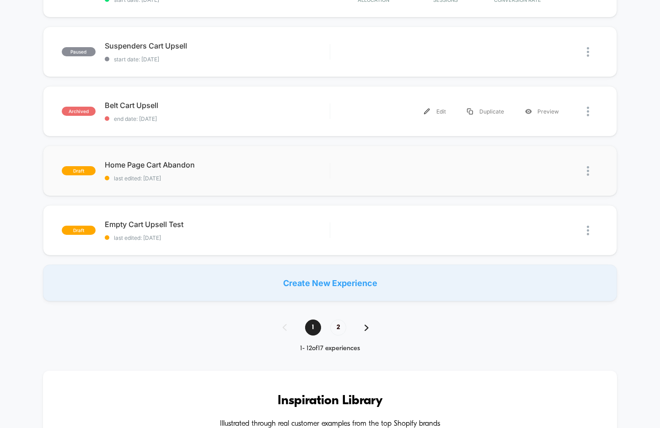
scroll to position [552, 0]
click at [226, 175] on span "last edited: [DATE]" at bounding box center [217, 177] width 225 height 7
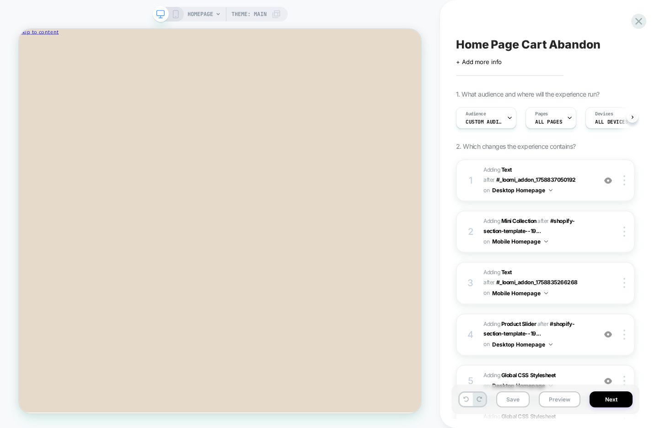
scroll to position [0, 0]
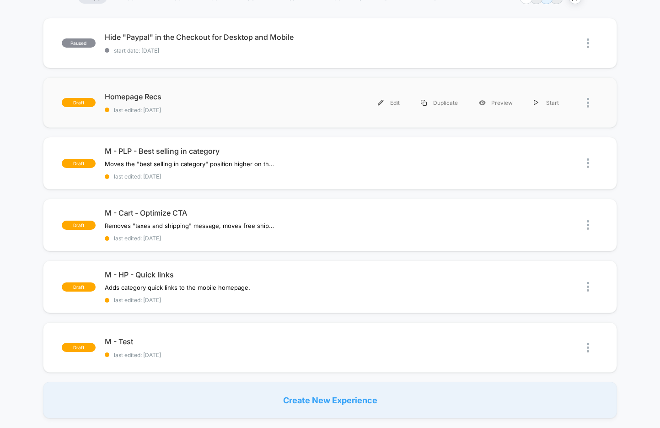
click at [247, 119] on div "draft Homepage Recs last edited: [DATE] Edit Duplicate Preview Start" at bounding box center [330, 102] width 574 height 50
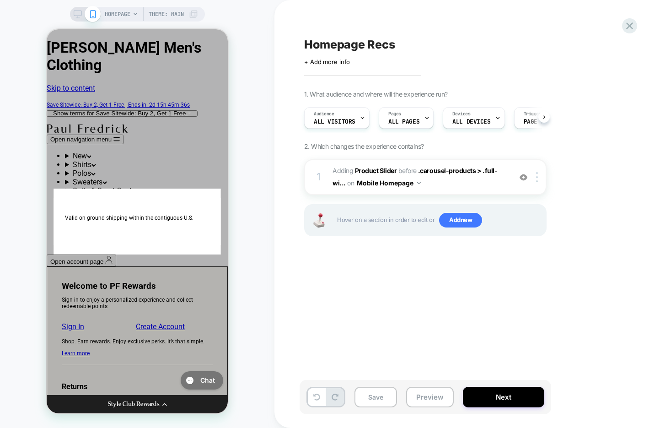
scroll to position [0, 0]
click at [458, 58] on div "+ Add more info" at bounding box center [395, 61] width 183 height 7
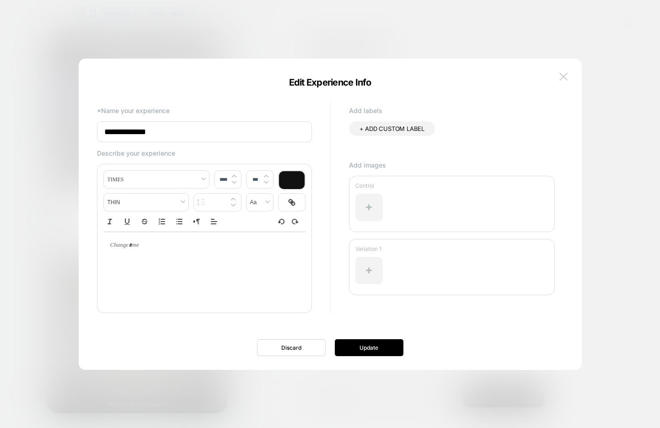
click at [563, 78] on img at bounding box center [563, 77] width 8 height 8
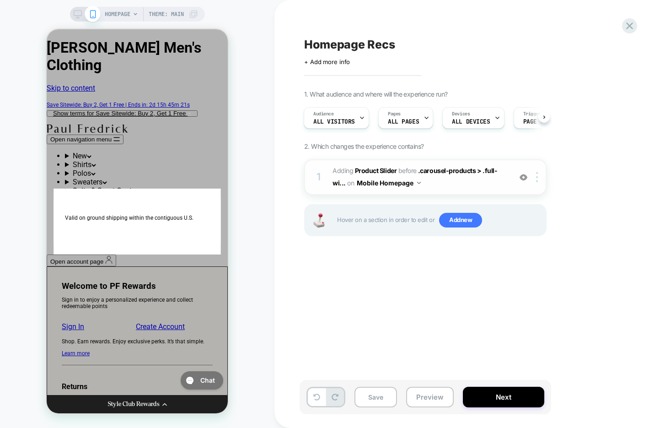
click at [462, 187] on span "#_loomi_addon_1759254964419 Adding Product Slider BEFORE .carousel-products > .…" at bounding box center [420, 177] width 174 height 25
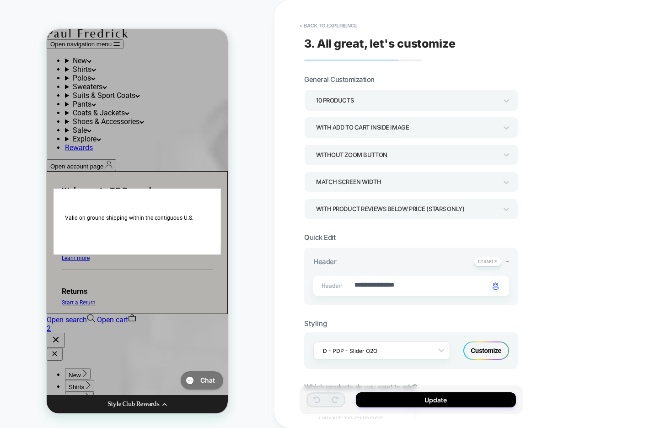
scroll to position [1429, 0]
click at [334, 25] on button "< Back to experience" at bounding box center [328, 25] width 67 height 15
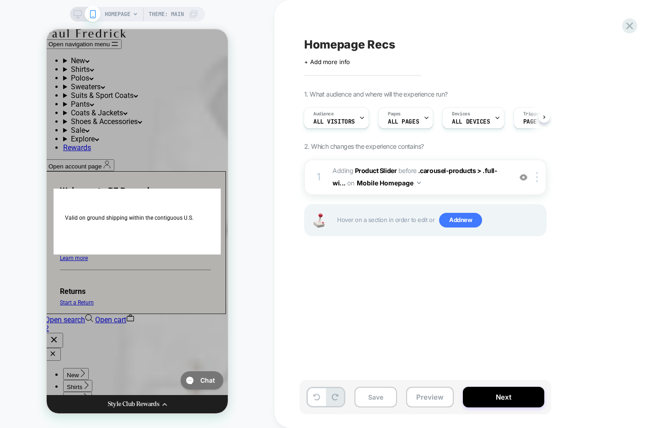
scroll to position [1478, 2]
click at [440, 187] on span "#_loomi_addon_1759254964419 Adding Product Slider BEFORE .carousel-products > .…" at bounding box center [420, 177] width 174 height 25
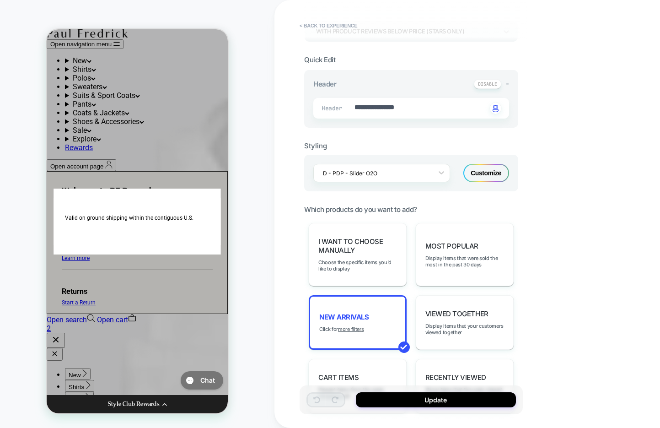
scroll to position [184, 0]
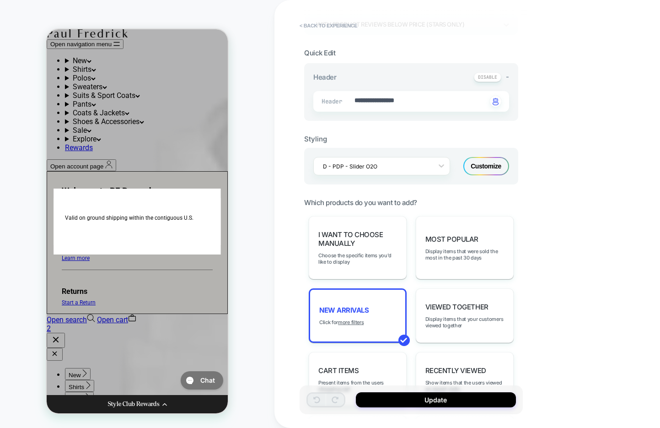
click at [479, 166] on div "Customize" at bounding box center [486, 166] width 46 height 18
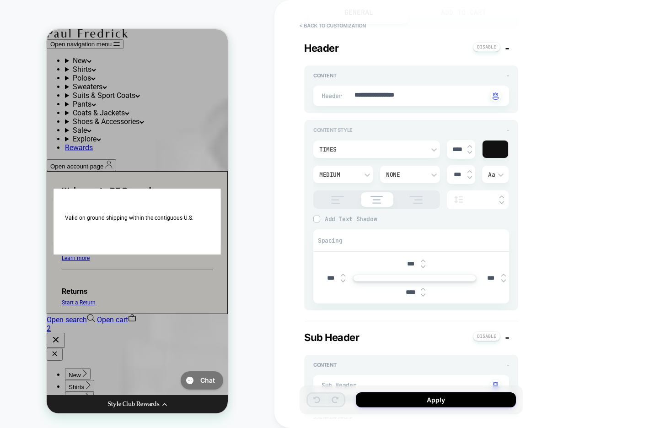
scroll to position [113, 0]
click at [318, 27] on button "< Back to customization" at bounding box center [332, 25] width 75 height 15
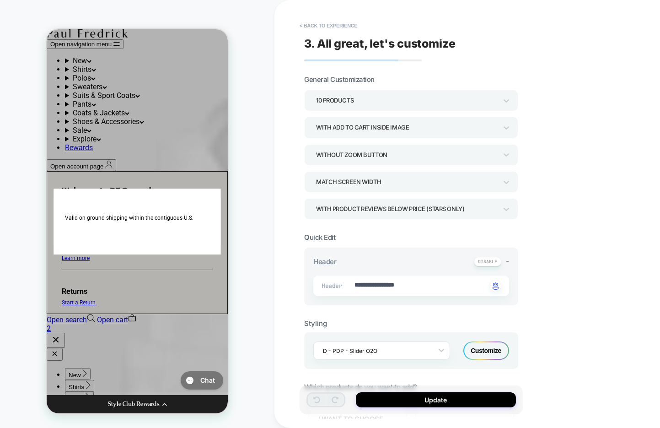
click at [318, 27] on button "< Back to experience" at bounding box center [328, 25] width 67 height 15
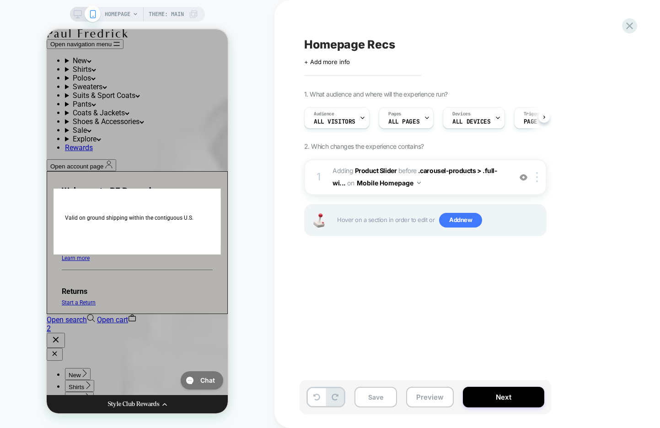
scroll to position [0, 0]
click at [463, 123] on span "ALL DEVICES" at bounding box center [471, 121] width 38 height 6
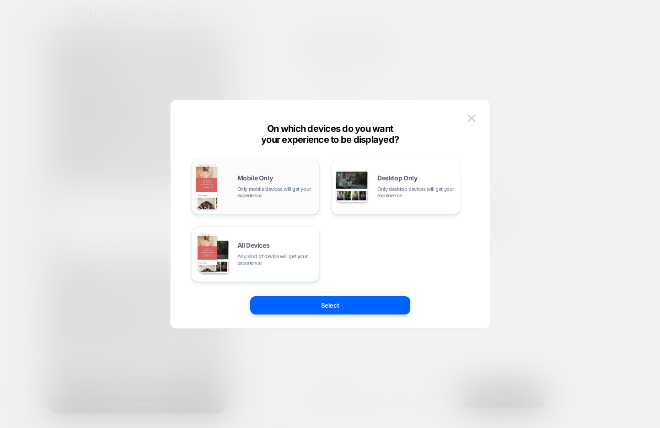
click at [285, 185] on div "Mobile Only Only mobile devices will get your experience" at bounding box center [276, 187] width 78 height 24
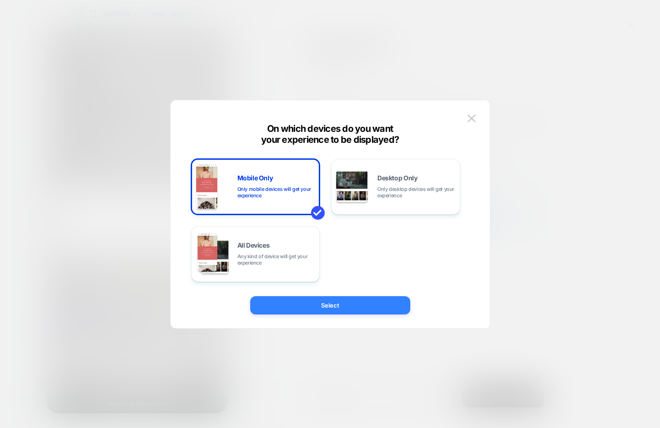
click at [341, 305] on button "Select" at bounding box center [330, 305] width 160 height 18
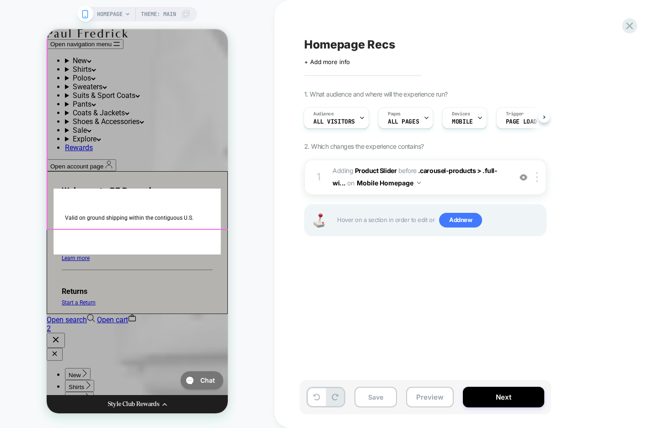
scroll to position [1556, 0]
click at [472, 118] on div "Devices MOBILE" at bounding box center [462, 117] width 39 height 21
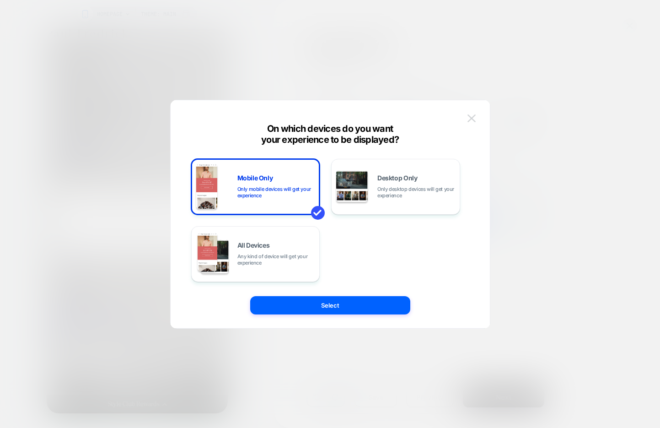
click at [466, 115] on button at bounding box center [472, 119] width 14 height 14
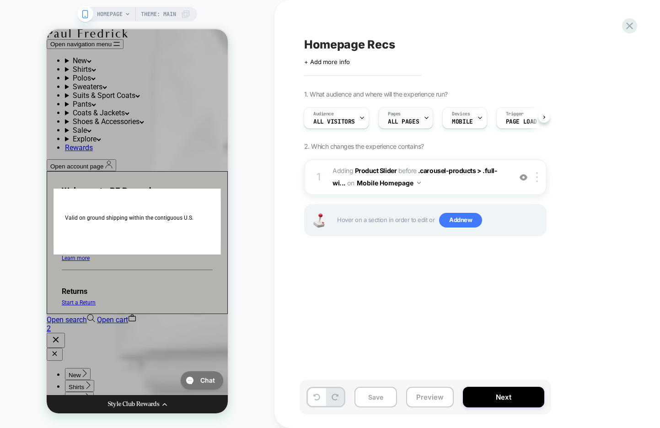
click at [411, 124] on span "ALL PAGES" at bounding box center [403, 121] width 31 height 6
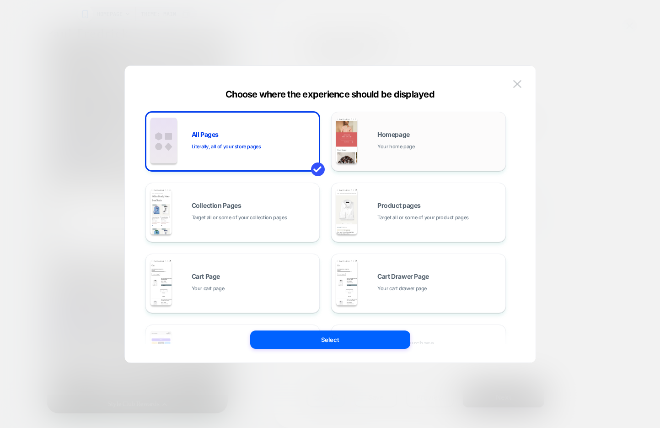
click at [425, 143] on div "Homepage Your home page" at bounding box center [439, 141] width 124 height 20
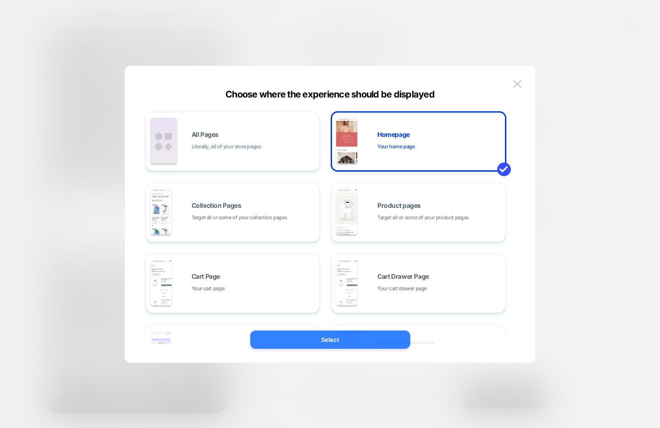
click at [343, 342] on button "Select" at bounding box center [330, 339] width 160 height 18
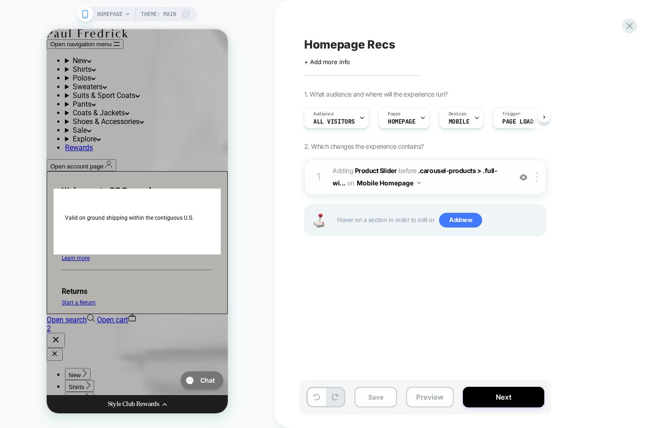
click at [435, 188] on span "#_loomi_addon_1759254964419 Adding Product Slider BEFORE .carousel-products > .…" at bounding box center [420, 177] width 174 height 25
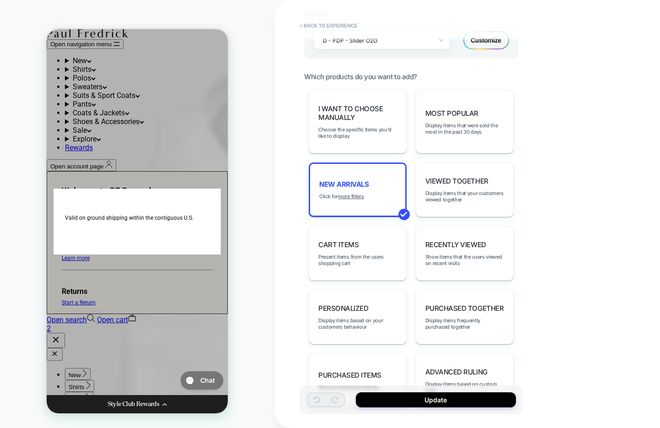
scroll to position [1447, 1]
click at [357, 193] on u "more filters" at bounding box center [351, 196] width 26 height 6
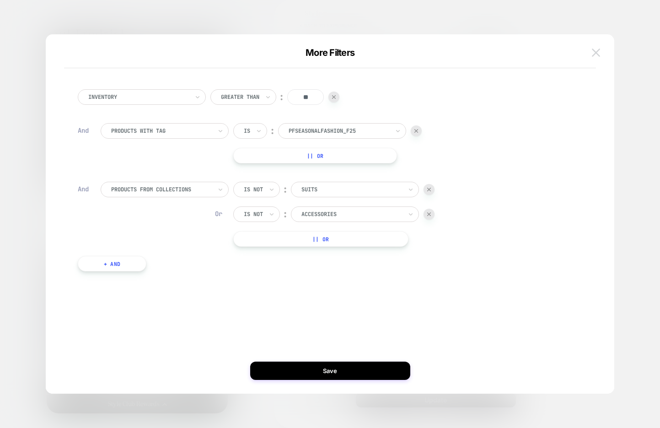
click at [591, 46] on button at bounding box center [596, 53] width 14 height 14
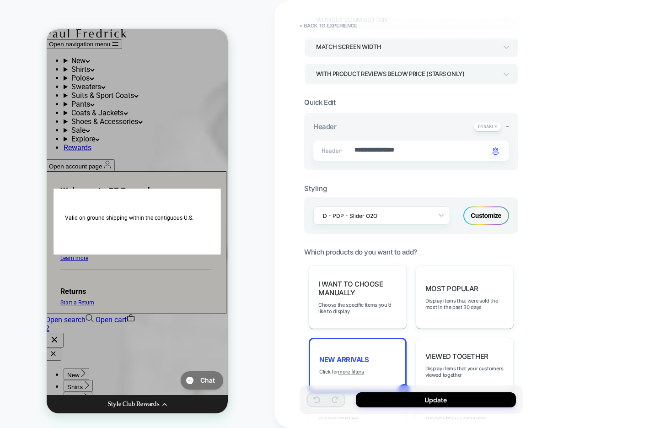
scroll to position [148, 0]
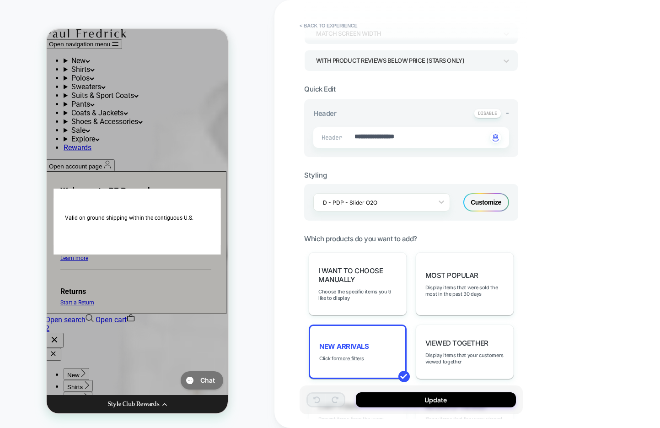
click at [479, 203] on div "Customize" at bounding box center [486, 202] width 46 height 18
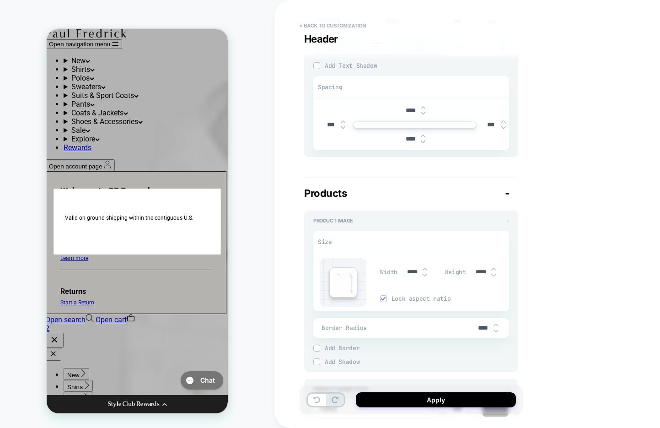
scroll to position [0, 0]
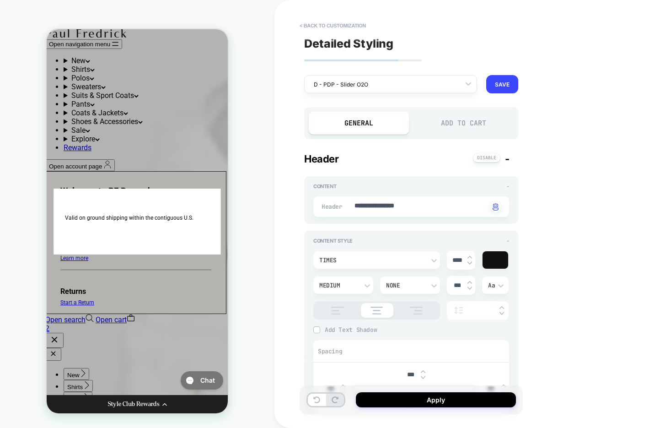
click at [463, 119] on div "Add to Cart" at bounding box center [463, 123] width 100 height 23
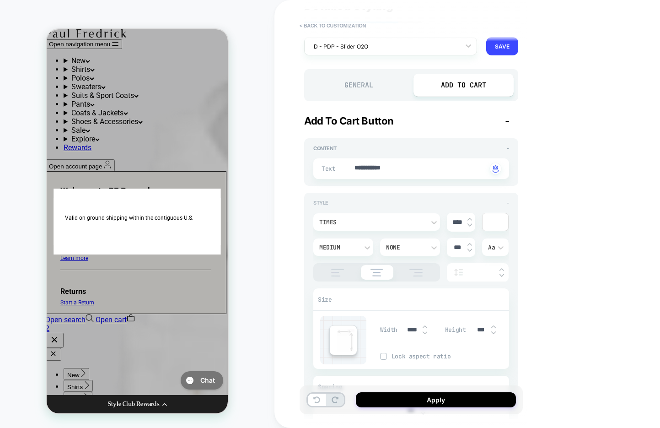
scroll to position [52, 0]
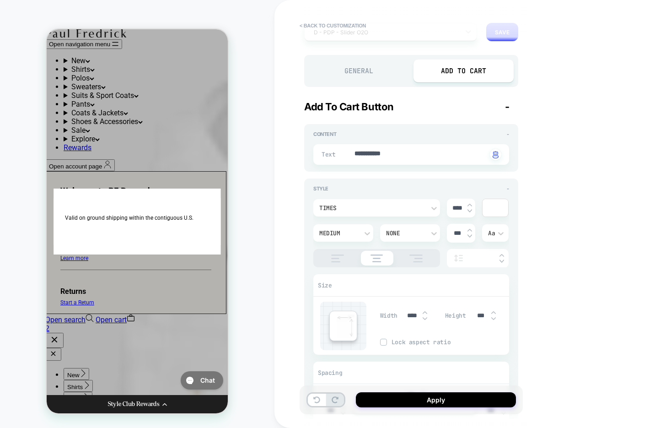
type textarea "*"
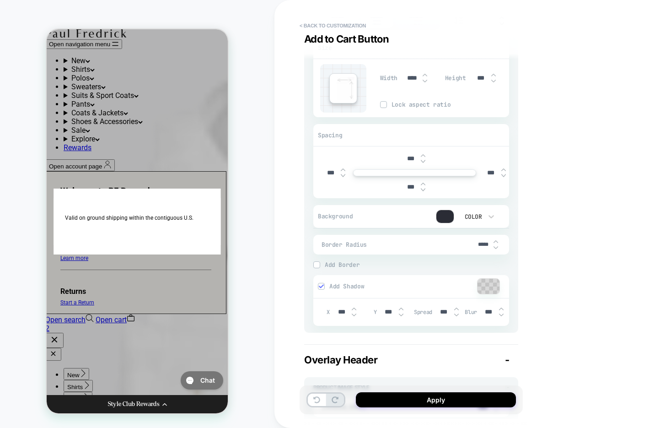
scroll to position [290, 0]
click at [479, 241] on input "*****" at bounding box center [483, 243] width 21 height 7
type input "***"
type textarea "*"
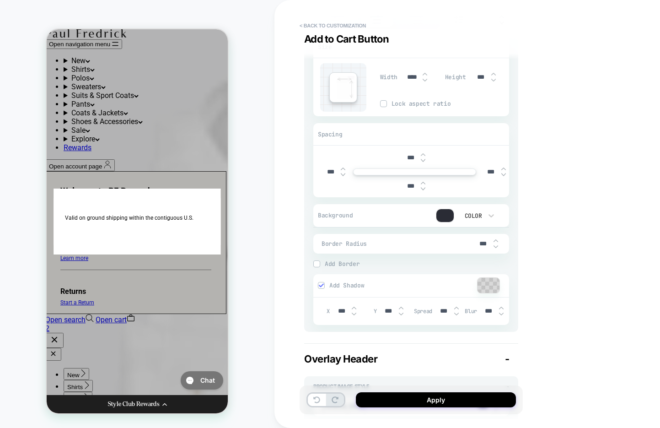
type input "***"
click at [343, 285] on span "Add Shadow" at bounding box center [403, 285] width 148 height 8
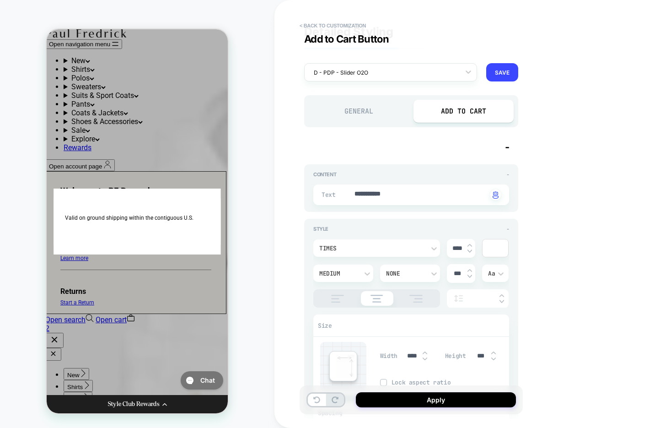
scroll to position [0, 0]
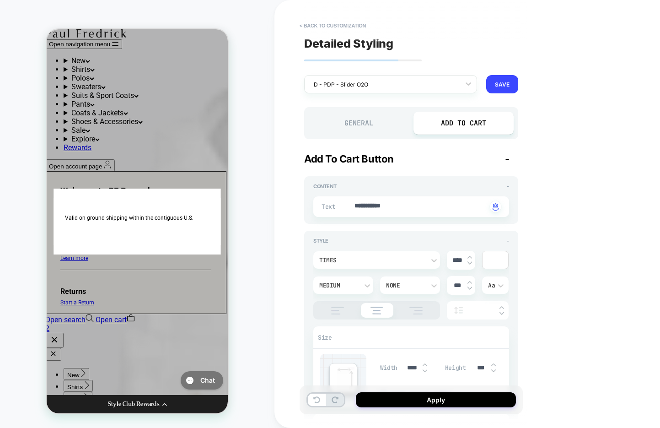
click at [354, 124] on div "General" at bounding box center [359, 123] width 100 height 23
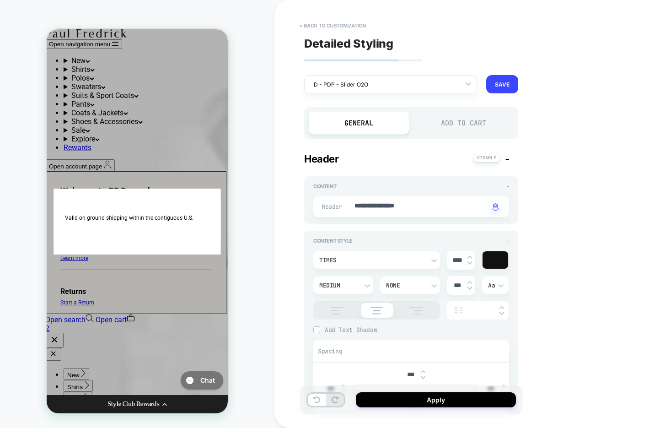
click at [456, 128] on div "Add to Cart" at bounding box center [463, 123] width 100 height 23
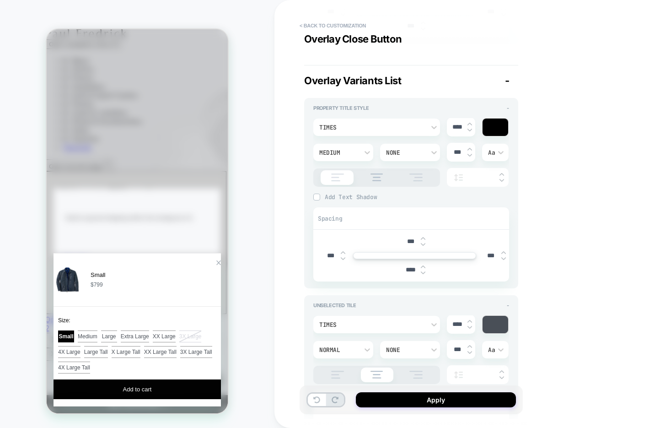
scroll to position [1882, 0]
type textarea "*"
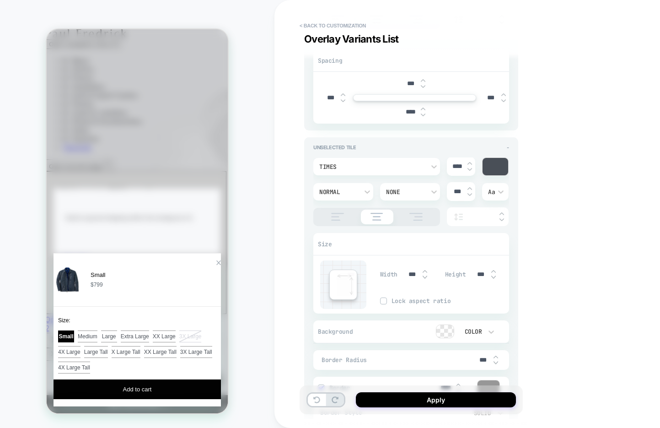
scroll to position [2045, 0]
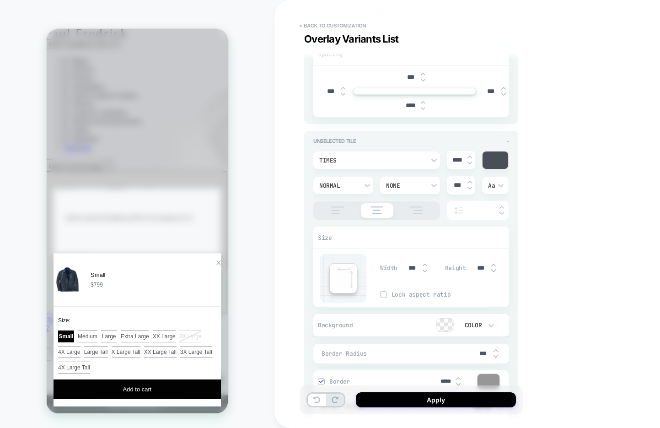
click at [482, 350] on input "***" at bounding box center [483, 353] width 21 height 8
type input "***"
type textarea "*"
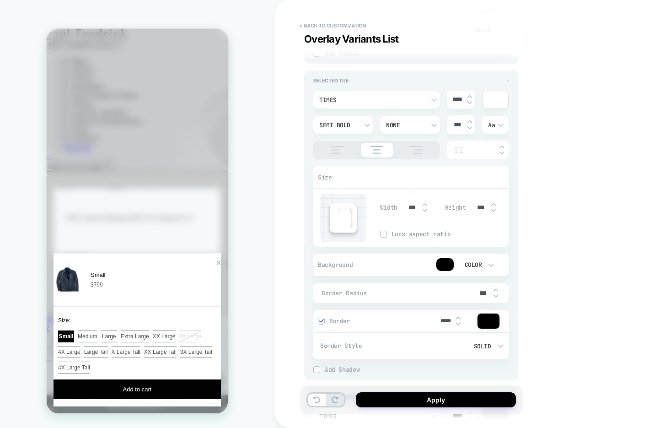
scroll to position [2431, 0]
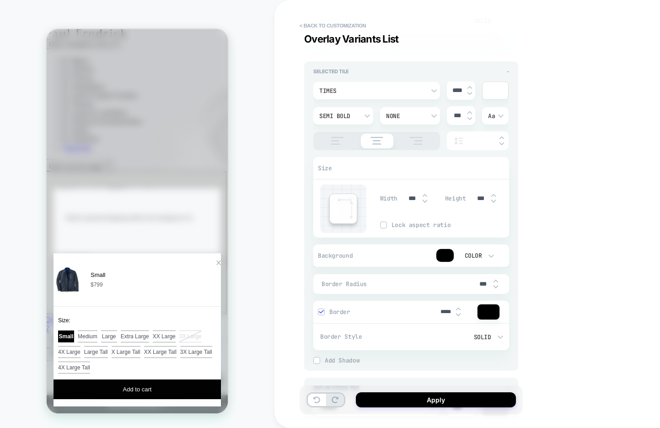
type input "***"
click at [480, 280] on input "***" at bounding box center [483, 284] width 21 height 8
type input "***"
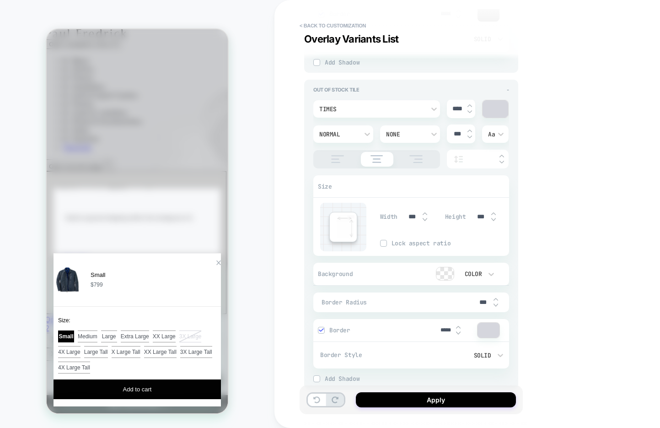
type textarea "*"
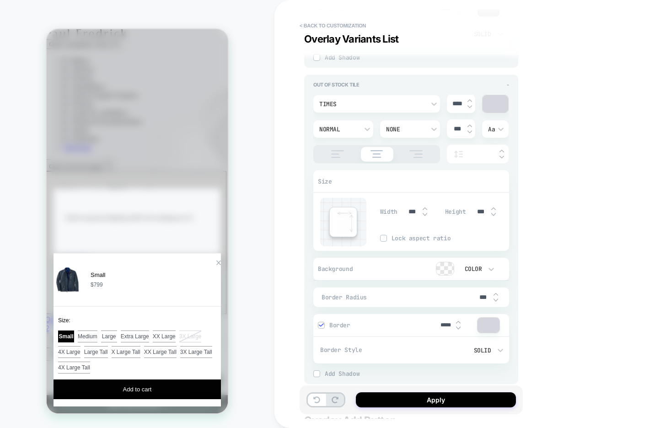
type input "***"
click at [478, 293] on input "***" at bounding box center [483, 297] width 21 height 8
type input "***"
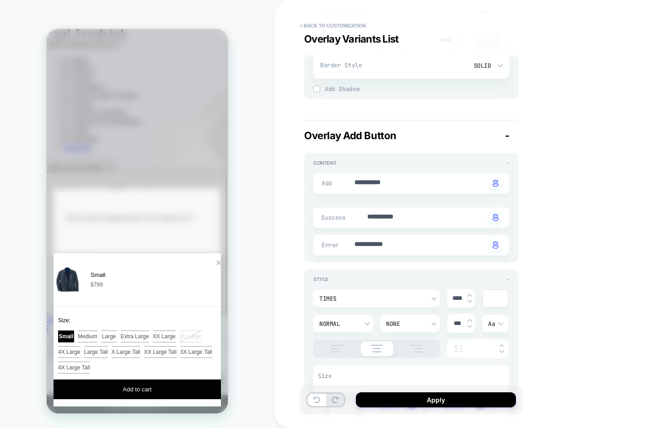
scroll to position [3018, 0]
type textarea "*"
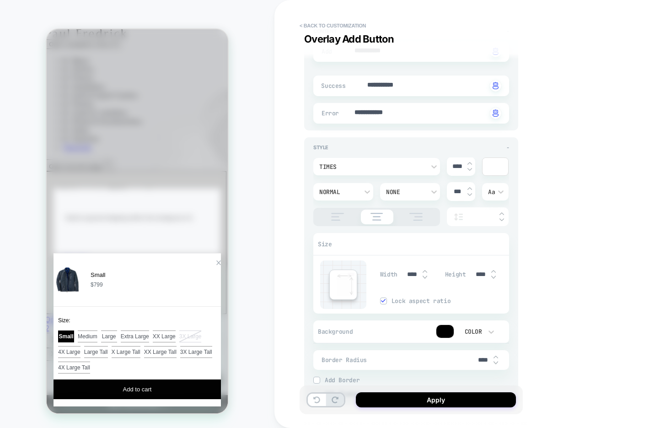
scroll to position [3152, 0]
type input "***"
click at [476, 354] on input "****" at bounding box center [483, 358] width 21 height 8
type input "***"
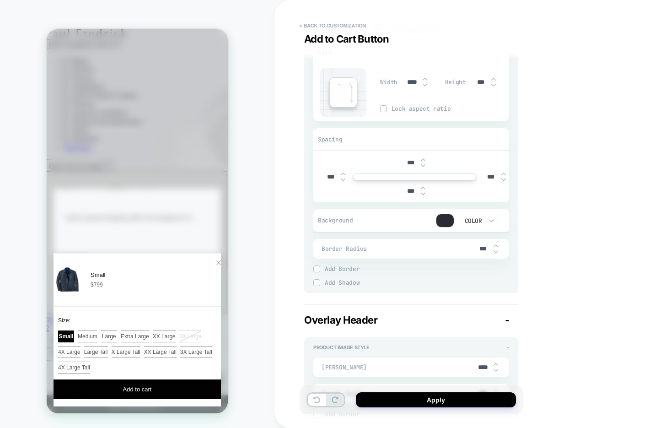
scroll to position [0, 0]
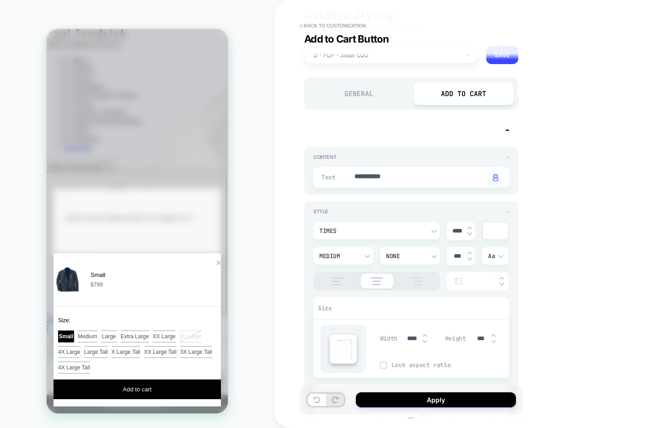
type textarea "*"
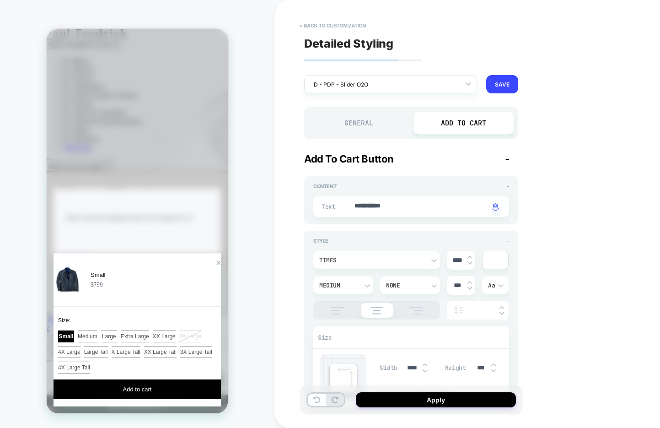
type input "***"
click at [354, 121] on div "General" at bounding box center [359, 123] width 100 height 23
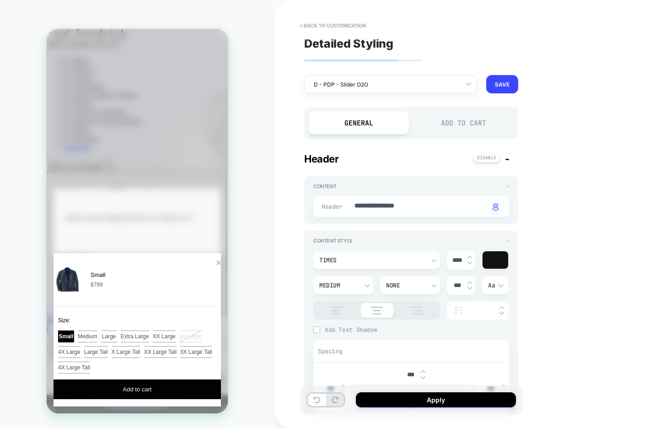
click at [216, 260] on div "Zoom Button" at bounding box center [218, 262] width 5 height 5
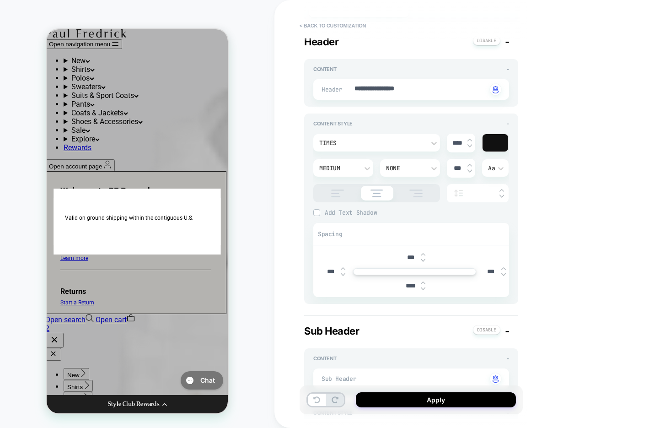
scroll to position [140, 0]
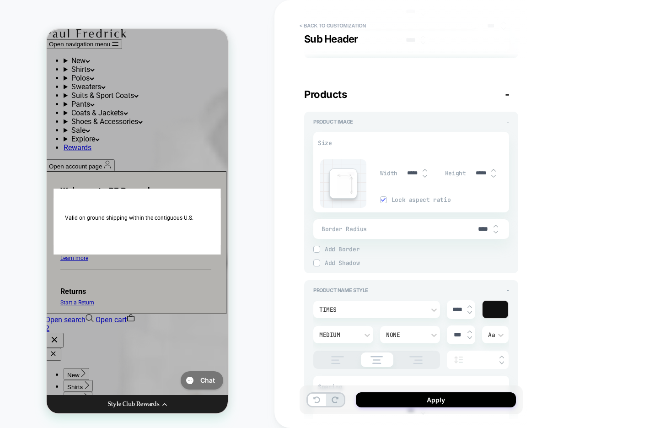
type textarea "*"
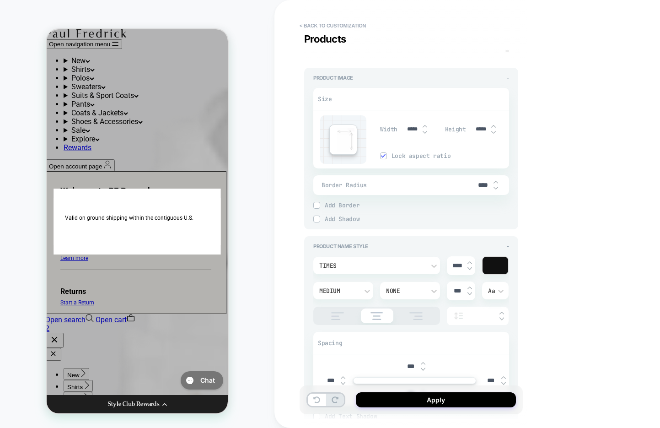
scroll to position [696, 0]
click at [409, 128] on input "*****" at bounding box center [412, 128] width 21 height 7
type input "****"
type textarea "*"
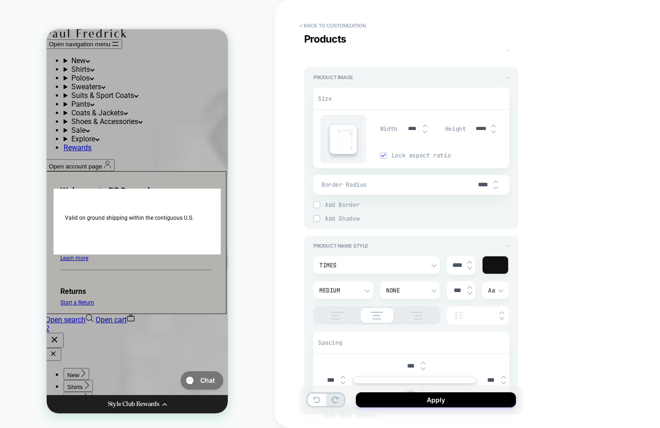
type input "*****"
type textarea "*"
type input "****"
type textarea "*"
type input "*****"
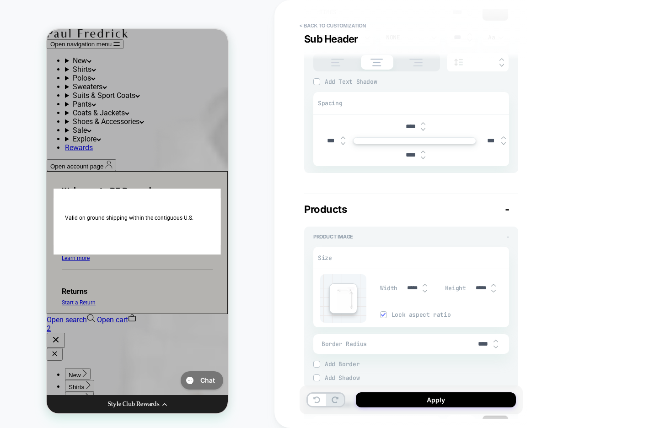
scroll to position [271, 0]
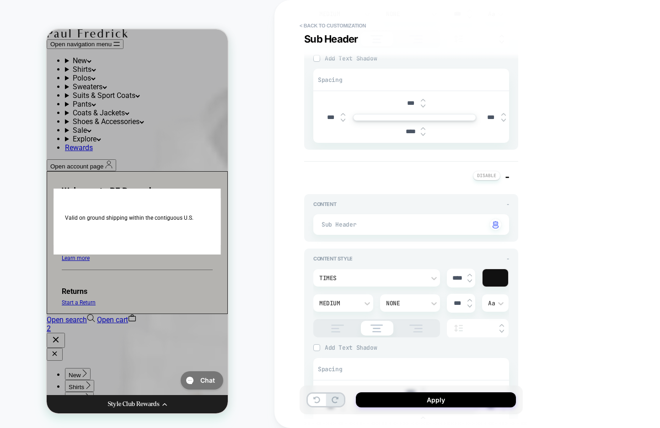
type textarea "*"
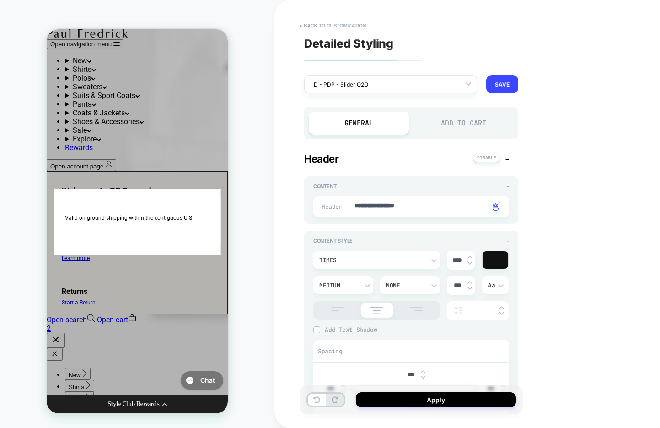
scroll to position [1653, 0]
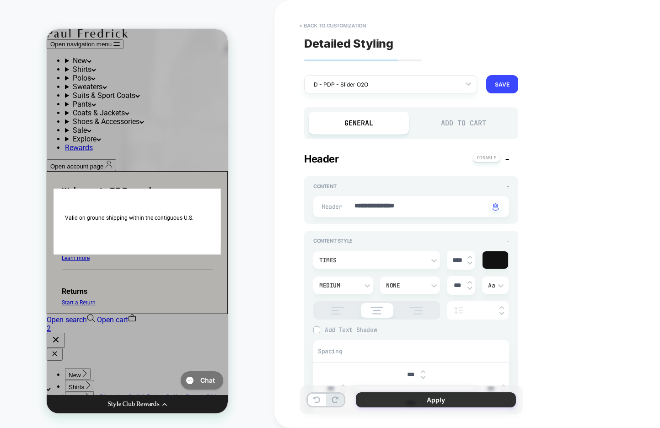
type input "*****"
click at [376, 397] on button "Apply" at bounding box center [436, 399] width 160 height 15
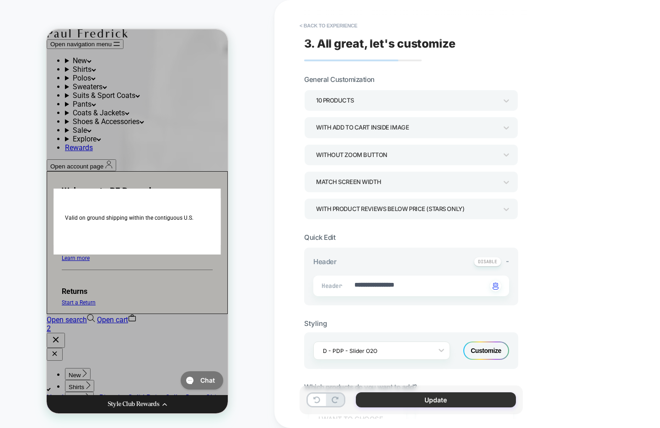
click at [416, 397] on button "Update" at bounding box center [436, 399] width 160 height 15
type textarea "*"
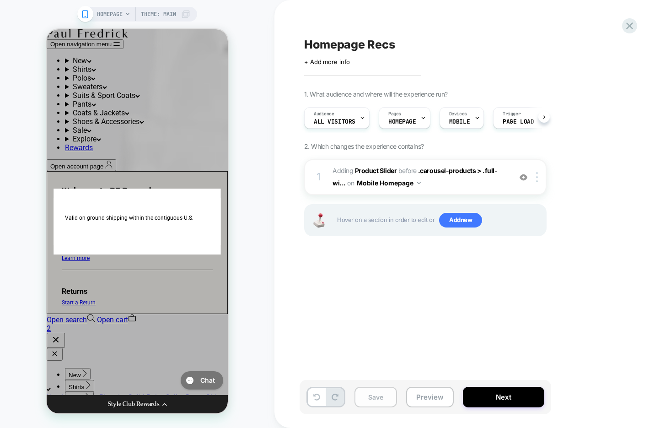
scroll to position [0, 0]
click at [372, 399] on button "Save" at bounding box center [375, 397] width 43 height 21
click at [631, 27] on icon at bounding box center [629, 25] width 7 height 7
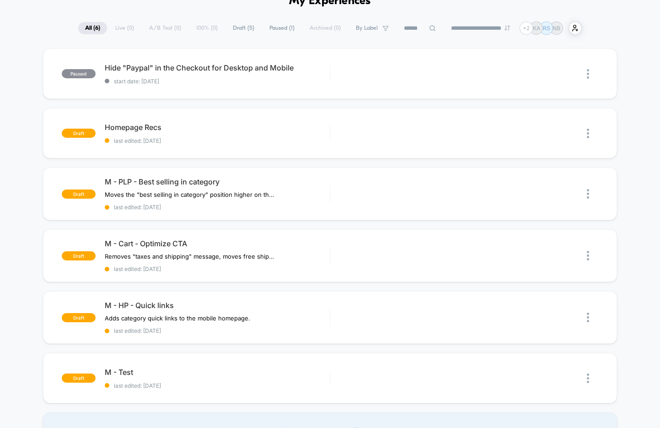
scroll to position [60, 0]
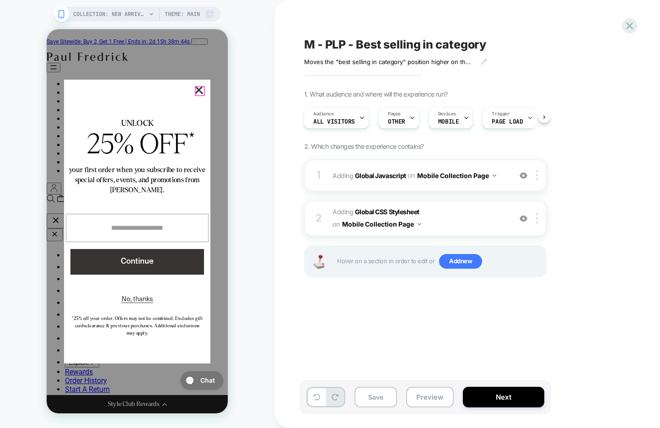
click at [201, 89] on button "×" at bounding box center [199, 90] width 8 height 8
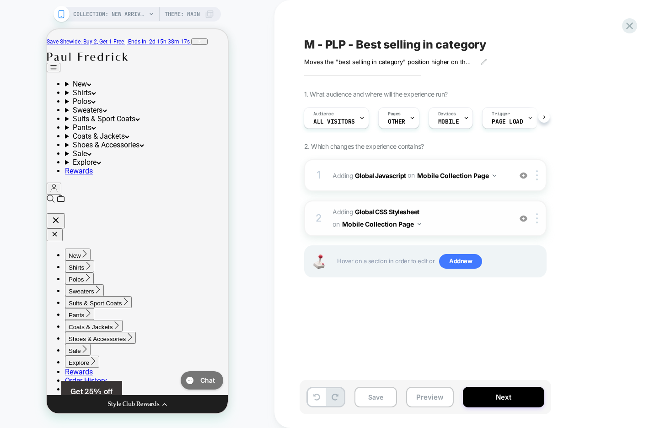
click at [521, 219] on img at bounding box center [524, 219] width 8 height 8
click at [407, 115] on div "Pages OTHER" at bounding box center [397, 117] width 36 height 21
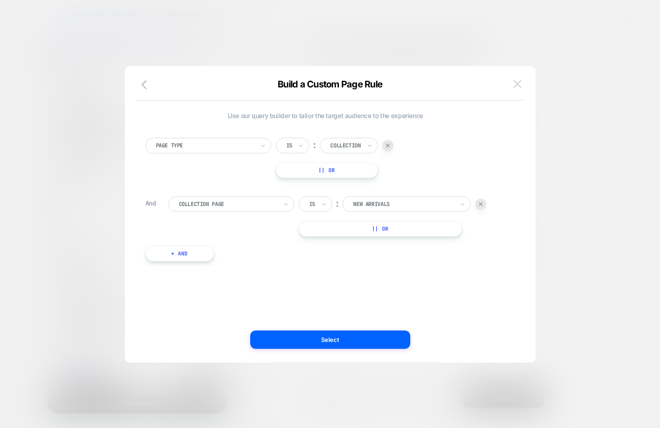
click at [520, 86] on img at bounding box center [517, 84] width 8 height 8
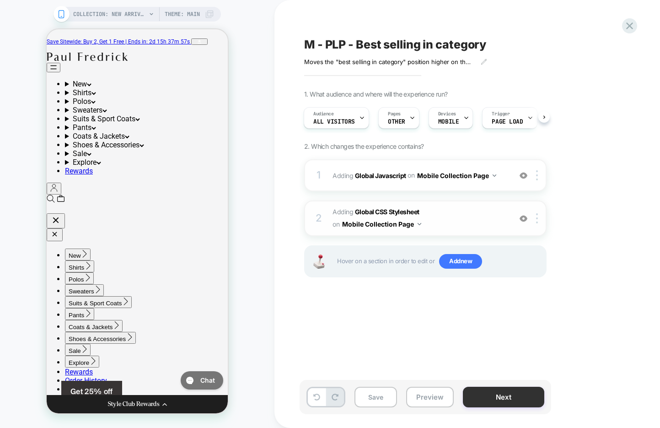
click at [504, 400] on button "Next" at bounding box center [503, 397] width 81 height 21
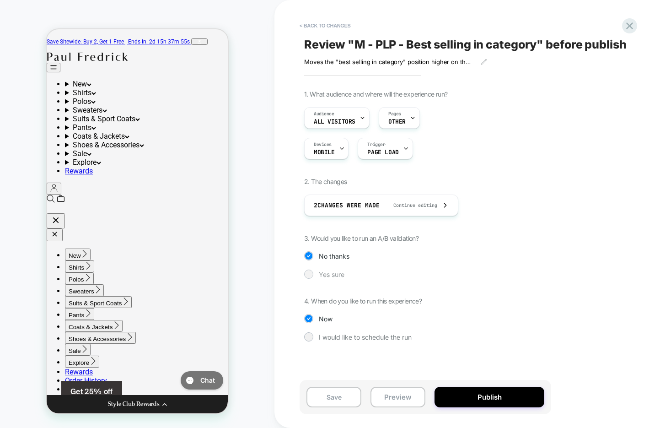
click at [336, 275] on span "Yes sure" at bounding box center [332, 274] width 26 height 8
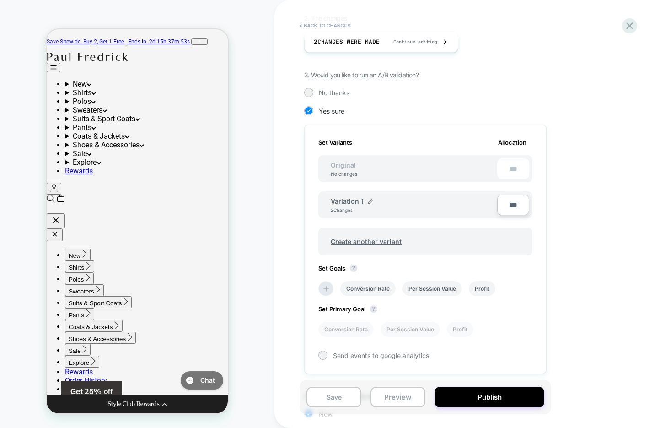
scroll to position [155, 0]
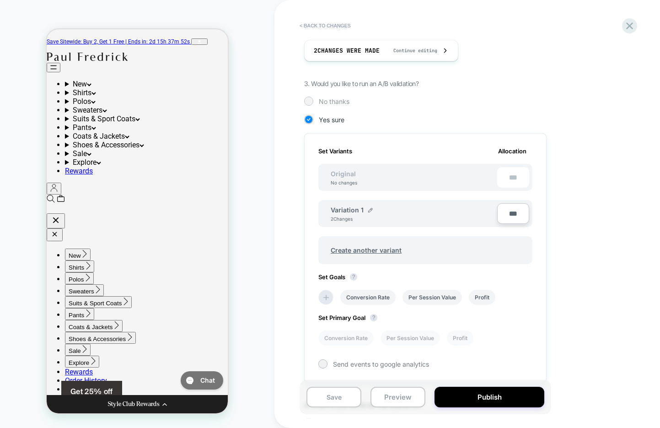
click at [341, 97] on span "No thanks" at bounding box center [334, 101] width 31 height 8
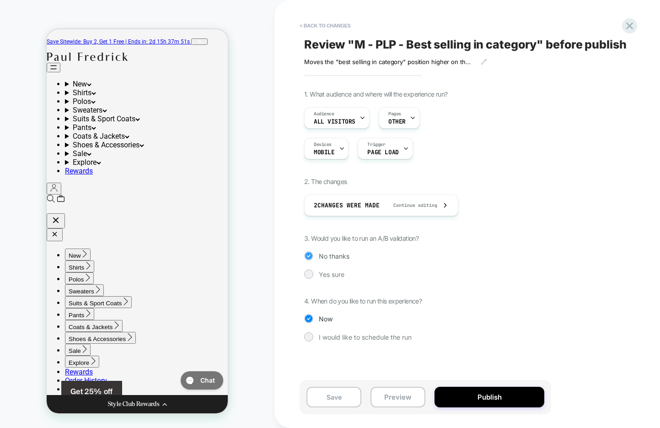
scroll to position [0, 0]
click at [327, 275] on span "Yes sure" at bounding box center [332, 274] width 26 height 8
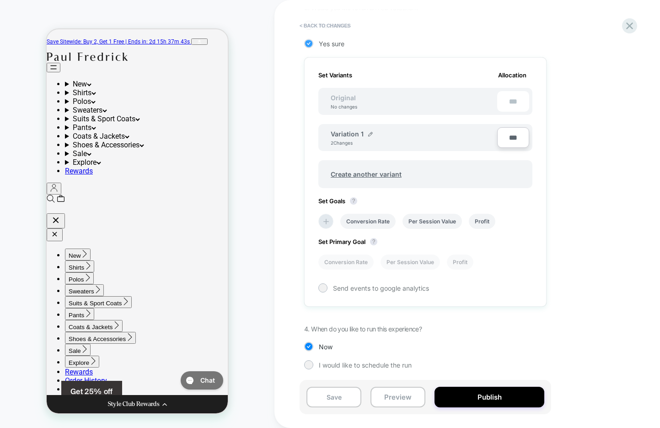
scroll to position [231, 0]
click at [503, 134] on input "***" at bounding box center [513, 136] width 32 height 21
click at [516, 94] on div "***" at bounding box center [513, 100] width 32 height 21
click at [457, 399] on button "Publish" at bounding box center [490, 397] width 110 height 21
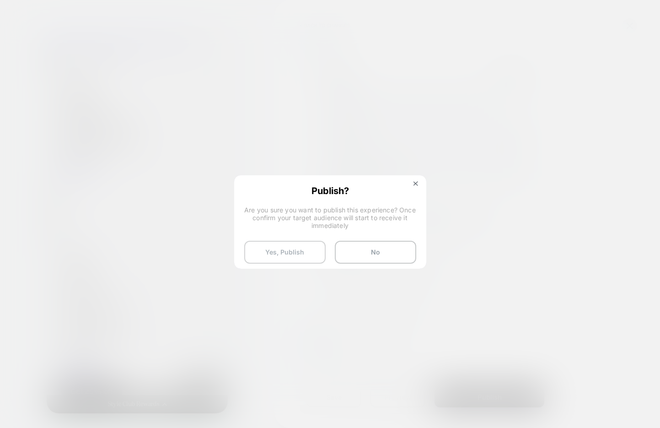
click at [266, 257] on button "Yes, Publish" at bounding box center [284, 252] width 81 height 23
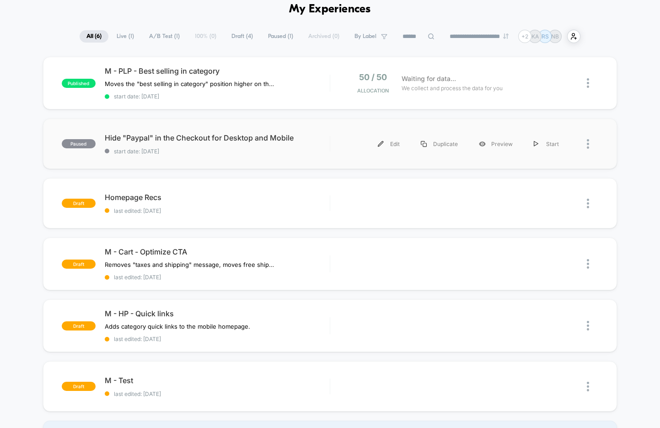
scroll to position [44, 0]
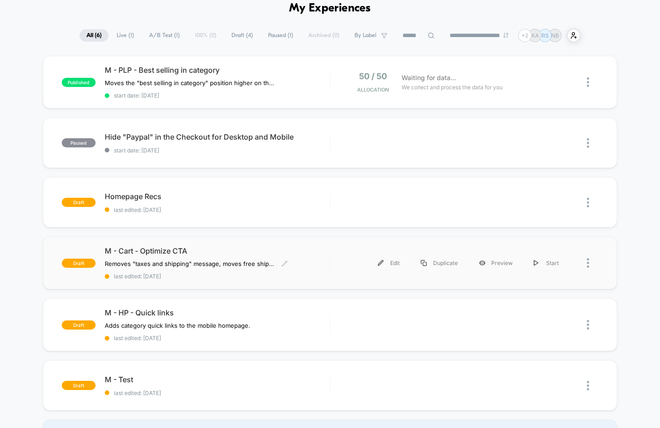
click at [232, 278] on span "last edited: [DATE]" at bounding box center [217, 276] width 225 height 7
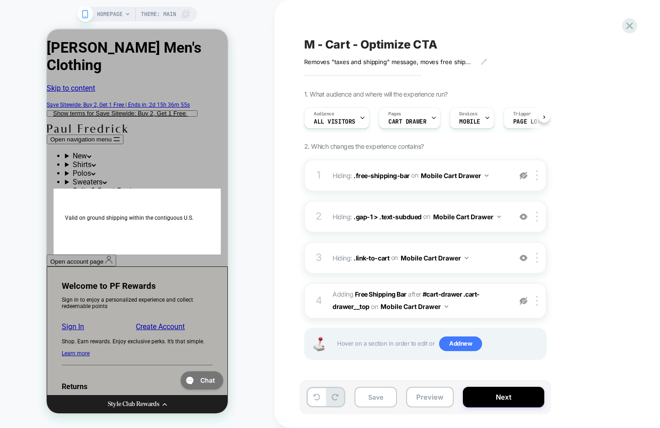
scroll to position [0, 0]
click at [523, 175] on img at bounding box center [524, 176] width 8 height 8
click at [521, 299] on img at bounding box center [524, 301] width 8 height 8
click at [522, 299] on img at bounding box center [524, 301] width 8 height 8
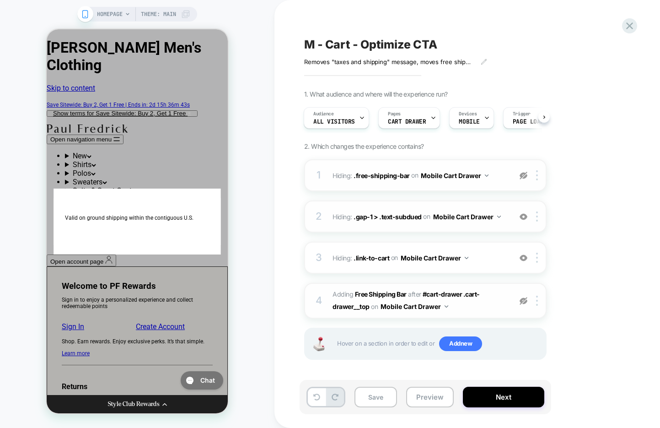
click at [524, 216] on img at bounding box center [524, 217] width 8 height 8
click at [523, 258] on img at bounding box center [524, 258] width 8 height 8
click at [482, 398] on button "Next" at bounding box center [503, 397] width 81 height 21
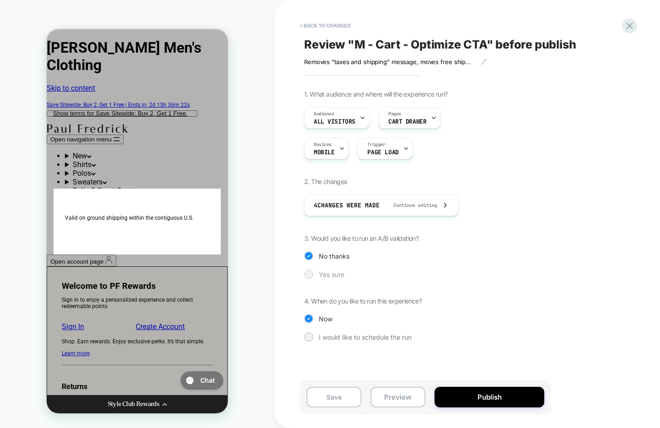
click at [329, 275] on span "Yes sure" at bounding box center [332, 274] width 26 height 8
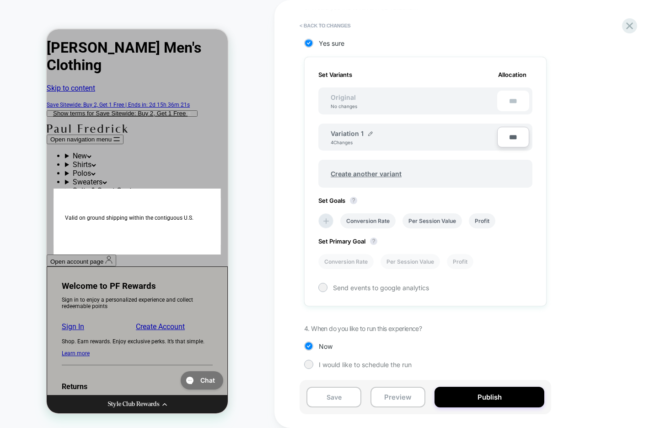
scroll to position [231, 0]
click at [457, 395] on button "Publish" at bounding box center [490, 397] width 110 height 21
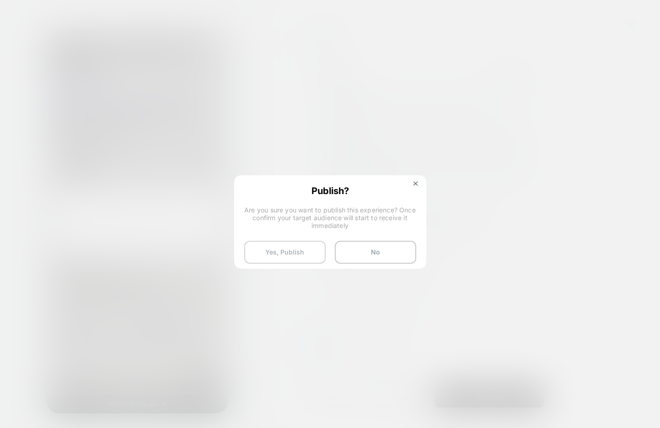
click at [258, 253] on button "Yes, Publish" at bounding box center [284, 252] width 81 height 23
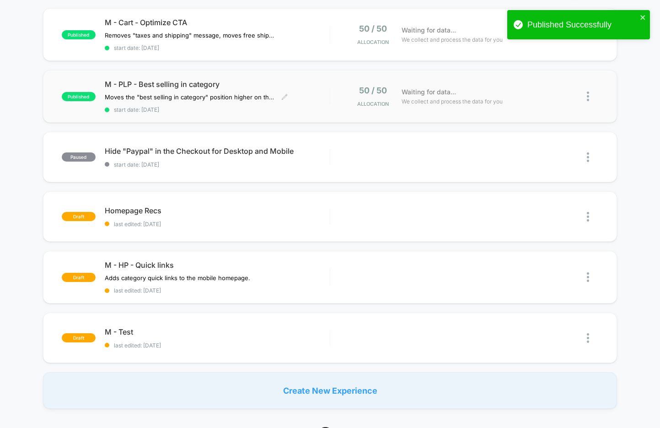
scroll to position [108, 0]
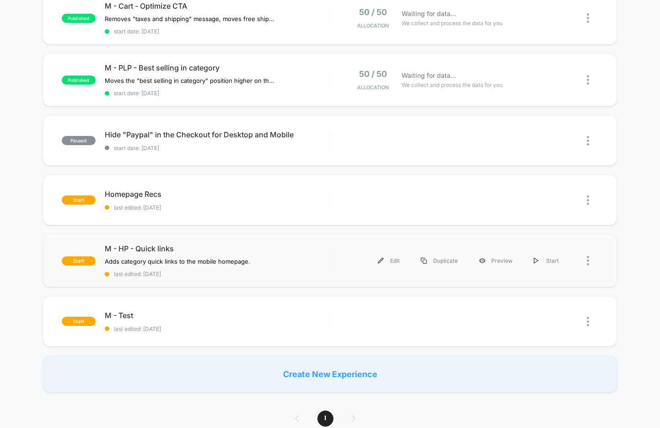
click at [219, 276] on div "draft M - HP - Quick links Adds category quick links to the mobile homepage. Cl…" at bounding box center [330, 260] width 574 height 53
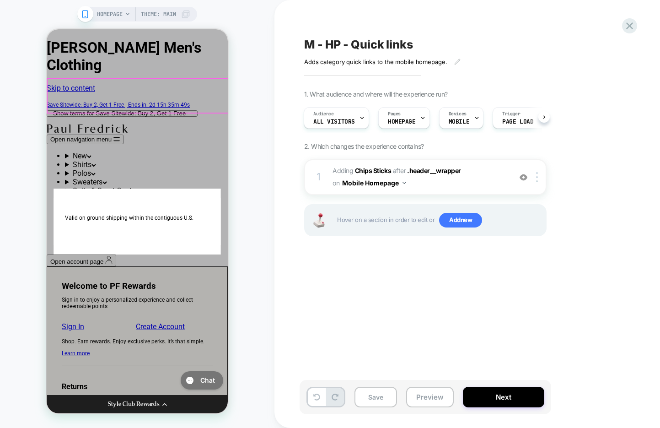
scroll to position [0, 140]
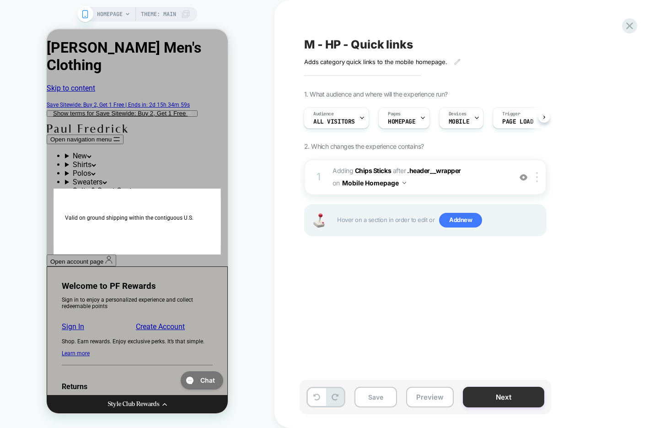
click at [494, 397] on button "Next" at bounding box center [503, 397] width 81 height 21
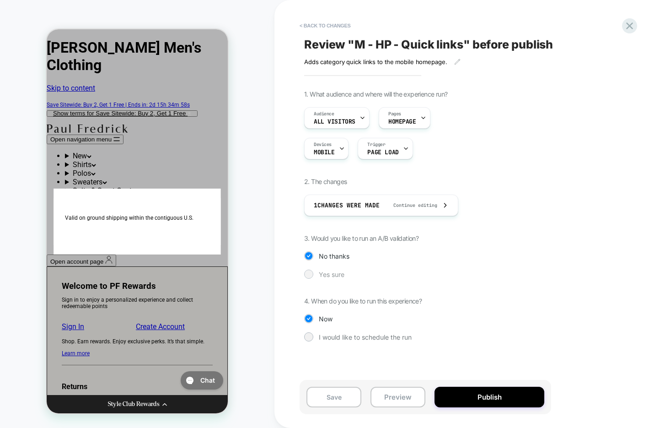
click at [324, 274] on span "Yes sure" at bounding box center [332, 274] width 26 height 8
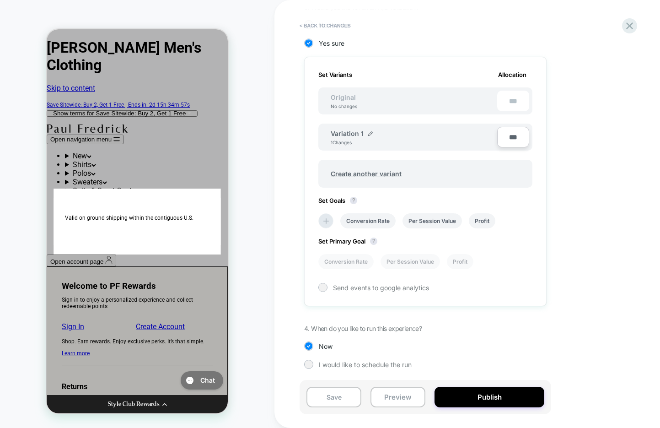
scroll to position [231, 0]
click at [496, 399] on button "Publish" at bounding box center [490, 397] width 110 height 21
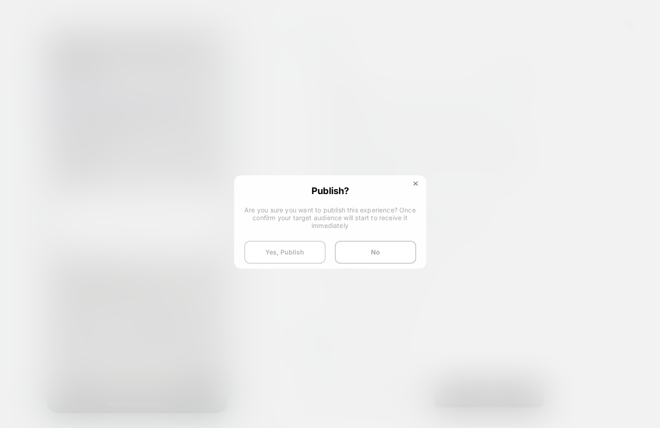
click at [251, 248] on button "Yes, Publish" at bounding box center [284, 252] width 81 height 23
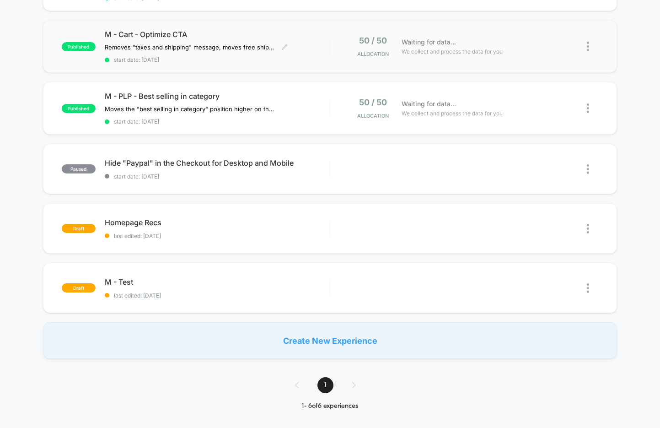
scroll to position [147, 0]
